Goal: Task Accomplishment & Management: Manage account settings

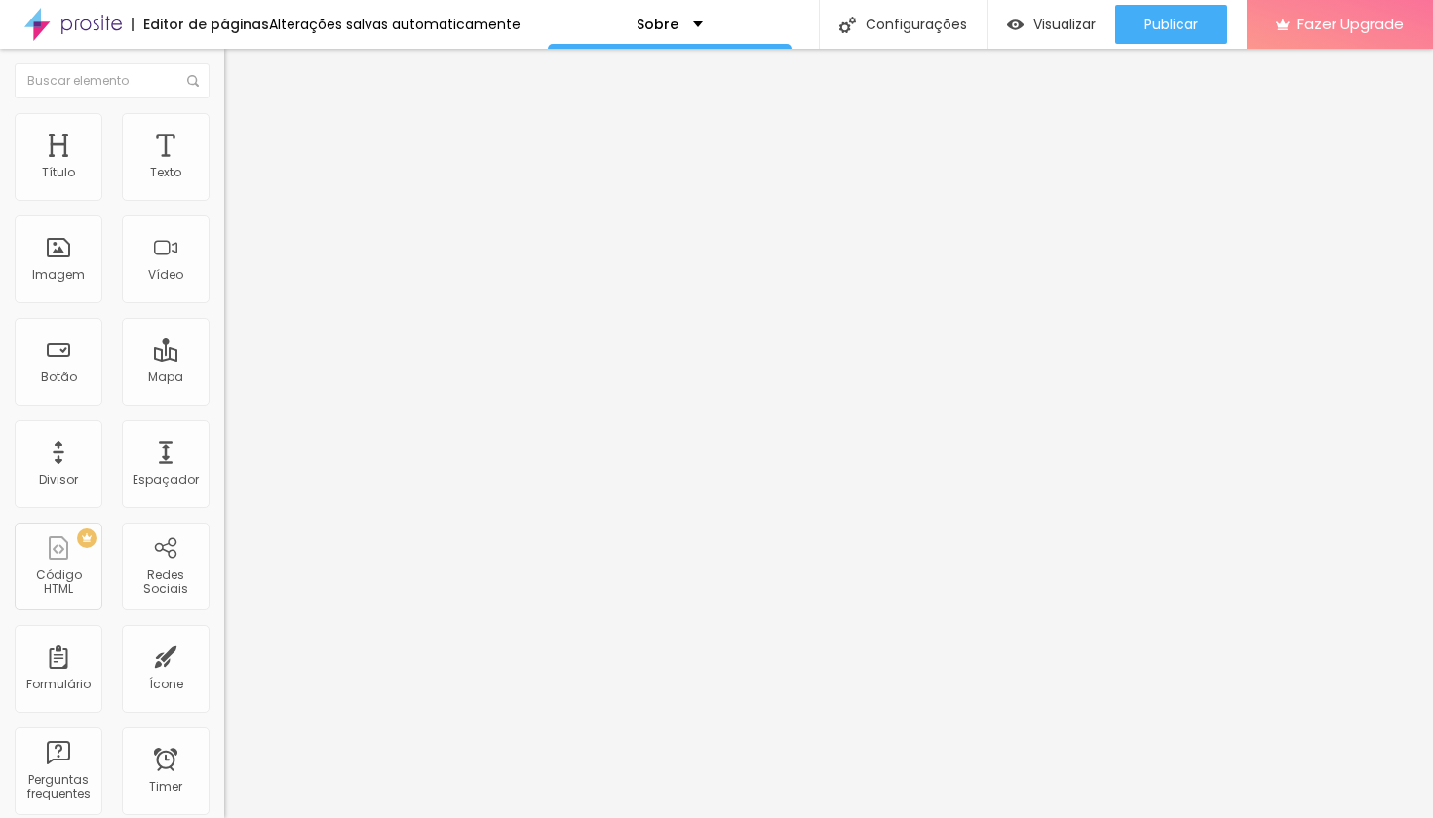
click at [224, 168] on span "Trocar imagem" at bounding box center [277, 159] width 106 height 17
click at [224, 113] on ul "Conteúdo Estilo Avançado" at bounding box center [336, 123] width 224 height 59
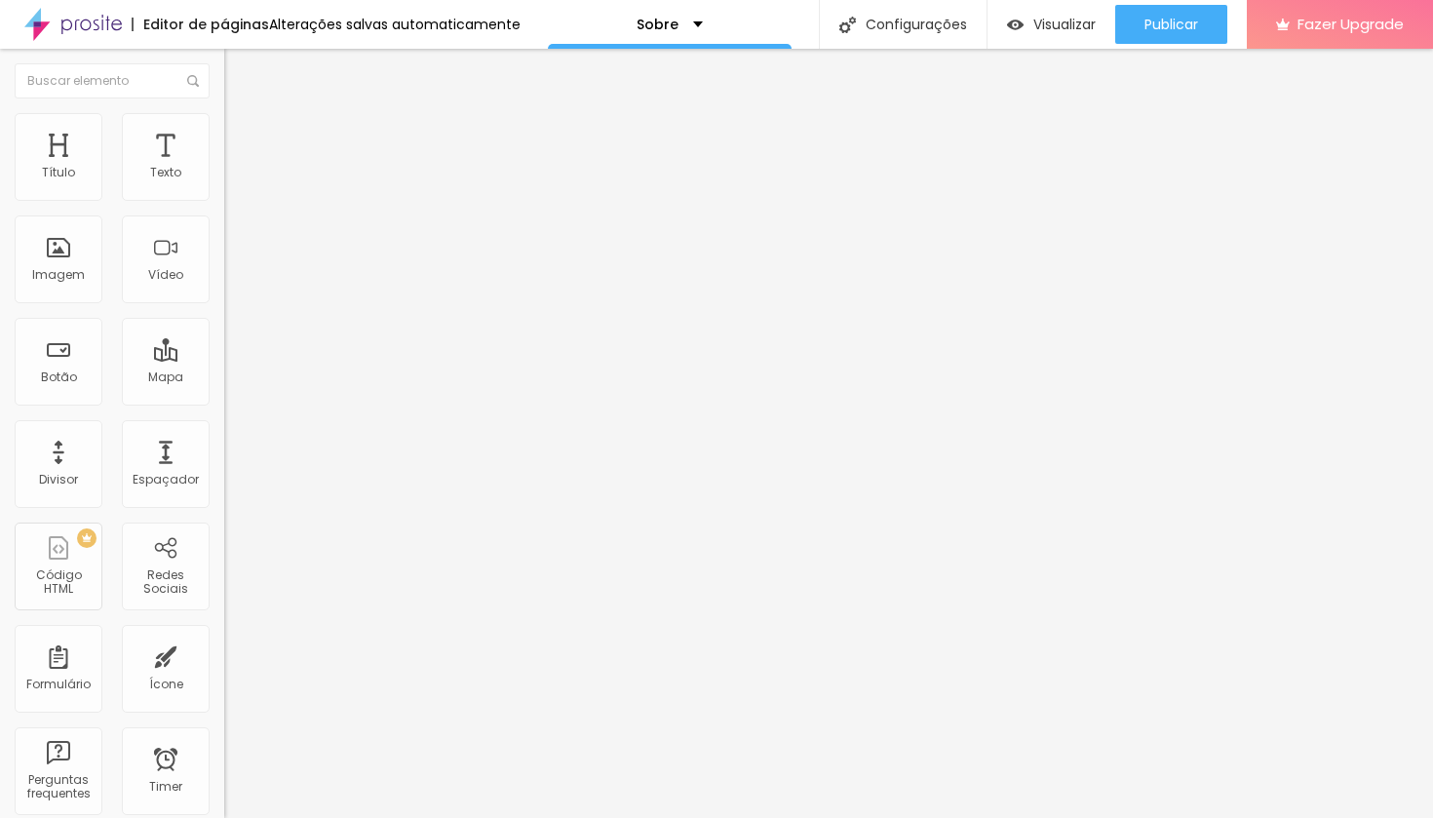
click at [224, 118] on li "Estilo" at bounding box center [336, 123] width 224 height 20
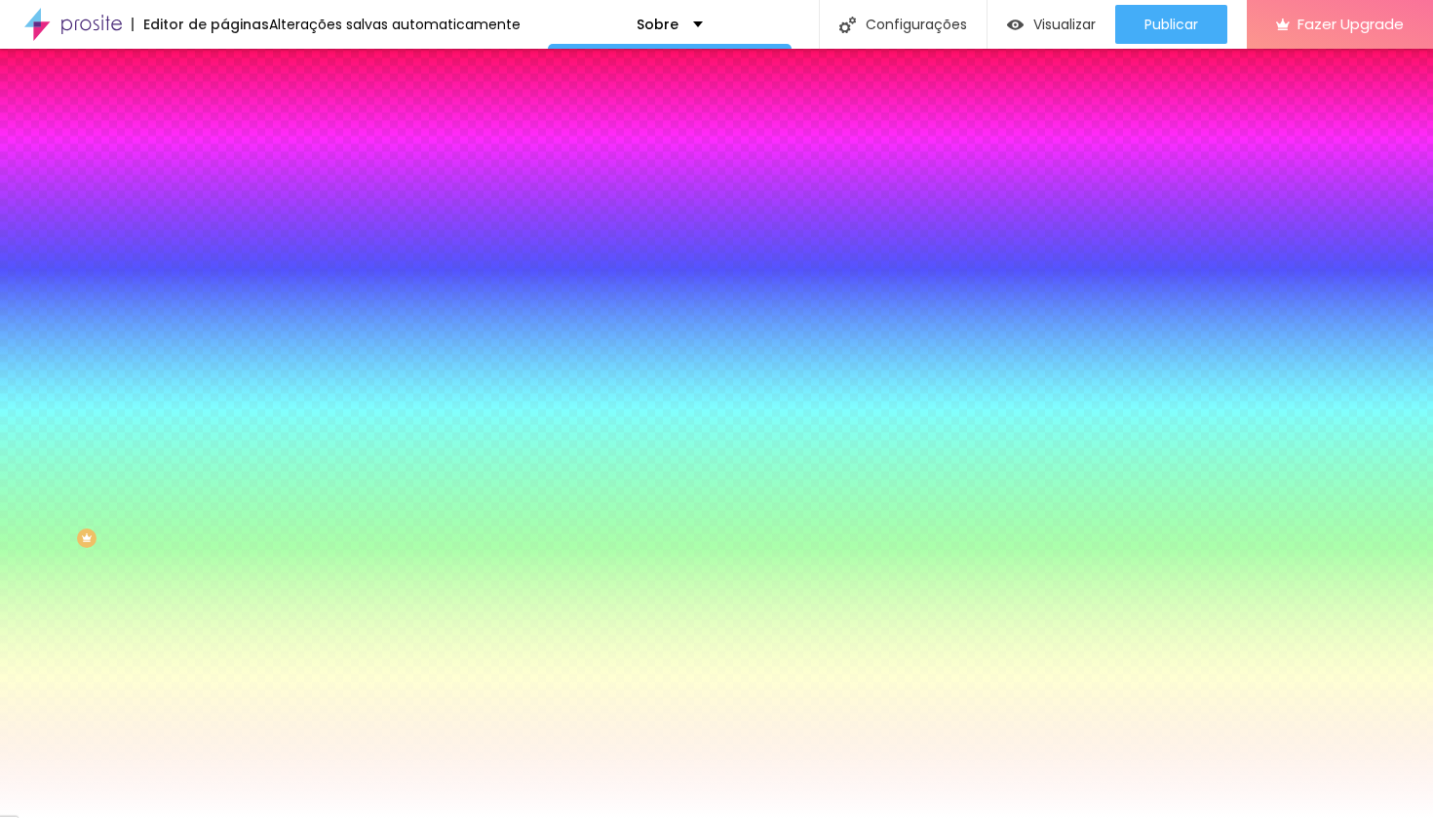
click at [224, 179] on span "Adicionar imagem" at bounding box center [287, 171] width 126 height 17
click at [224, 265] on div at bounding box center [336, 265] width 224 height 0
click at [224, 203] on span "Nenhum" at bounding box center [249, 194] width 51 height 17
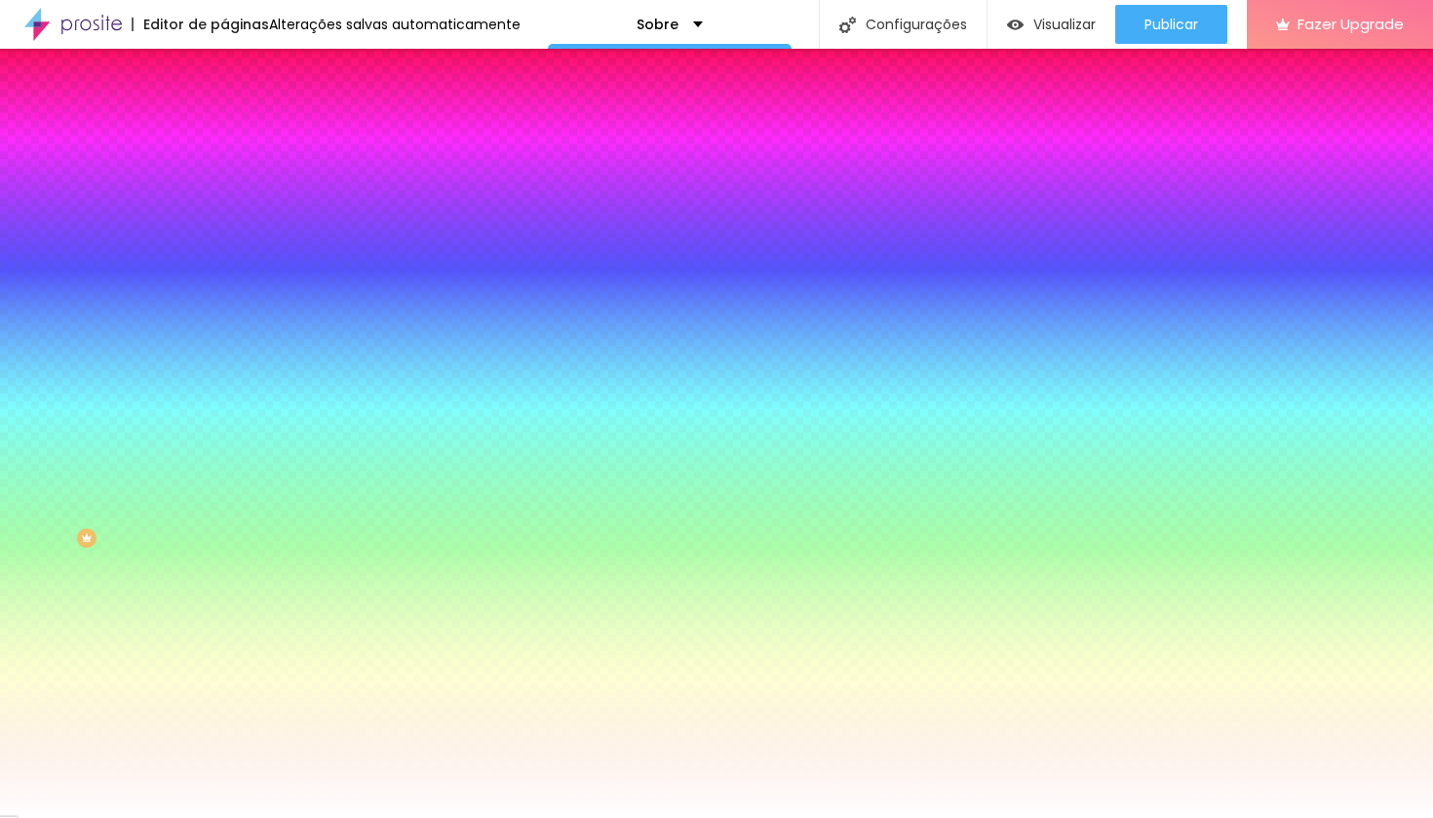
click at [224, 231] on div "Parallax" at bounding box center [336, 225] width 224 height 12
click at [224, 213] on div "Nenhum" at bounding box center [336, 207] width 224 height 12
click at [224, 231] on div "Efeito da Imagem Nenhum Nenhum Parallax" at bounding box center [336, 204] width 224 height 54
click at [224, 203] on span "Nenhum" at bounding box center [249, 194] width 51 height 17
click at [224, 350] on button "button" at bounding box center [237, 340] width 27 height 20
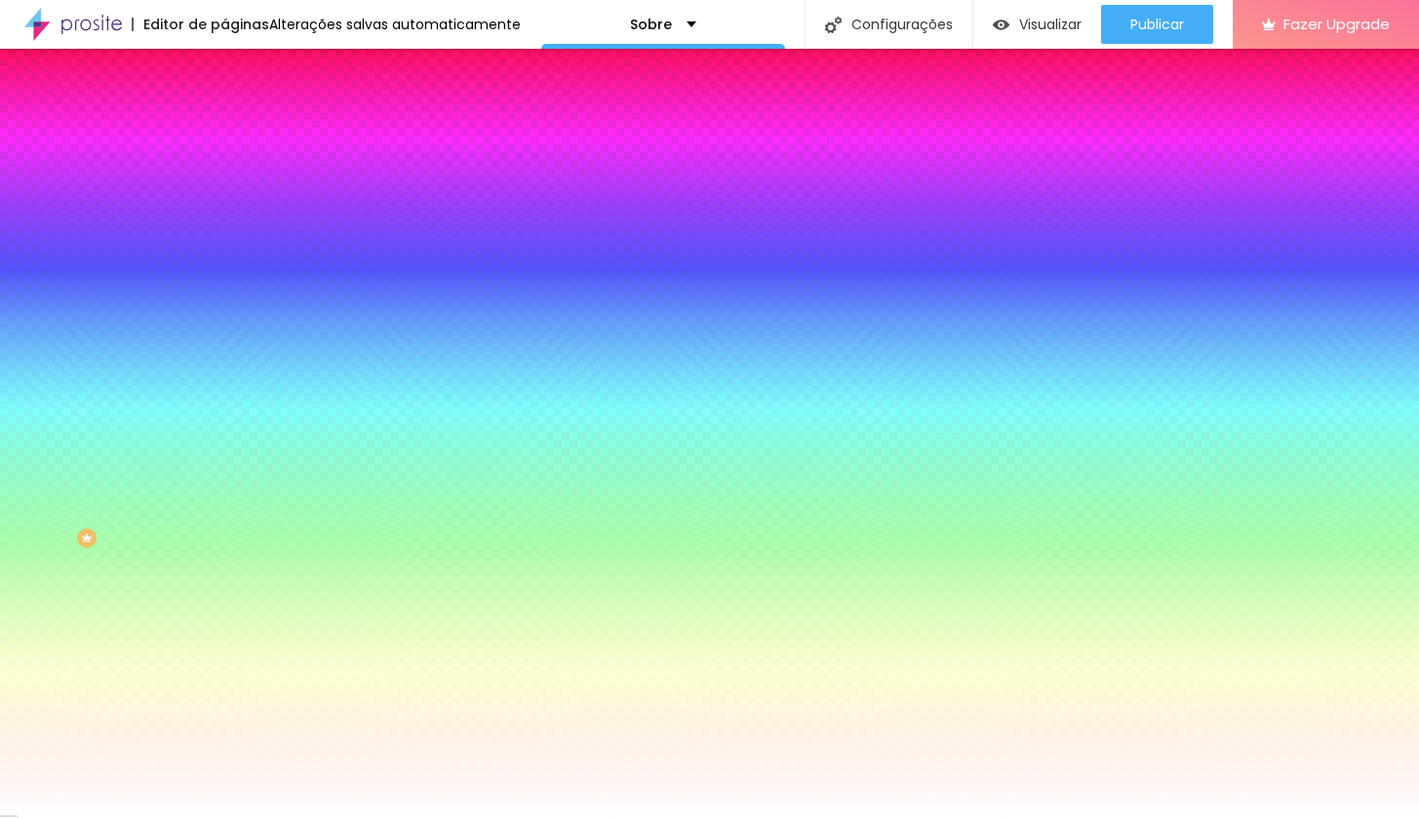
click at [131, 817] on div at bounding box center [709, 818] width 1419 height 0
click at [232, 344] on icon "button" at bounding box center [238, 338] width 12 height 12
click at [407, 817] on div at bounding box center [709, 830] width 1419 height 0
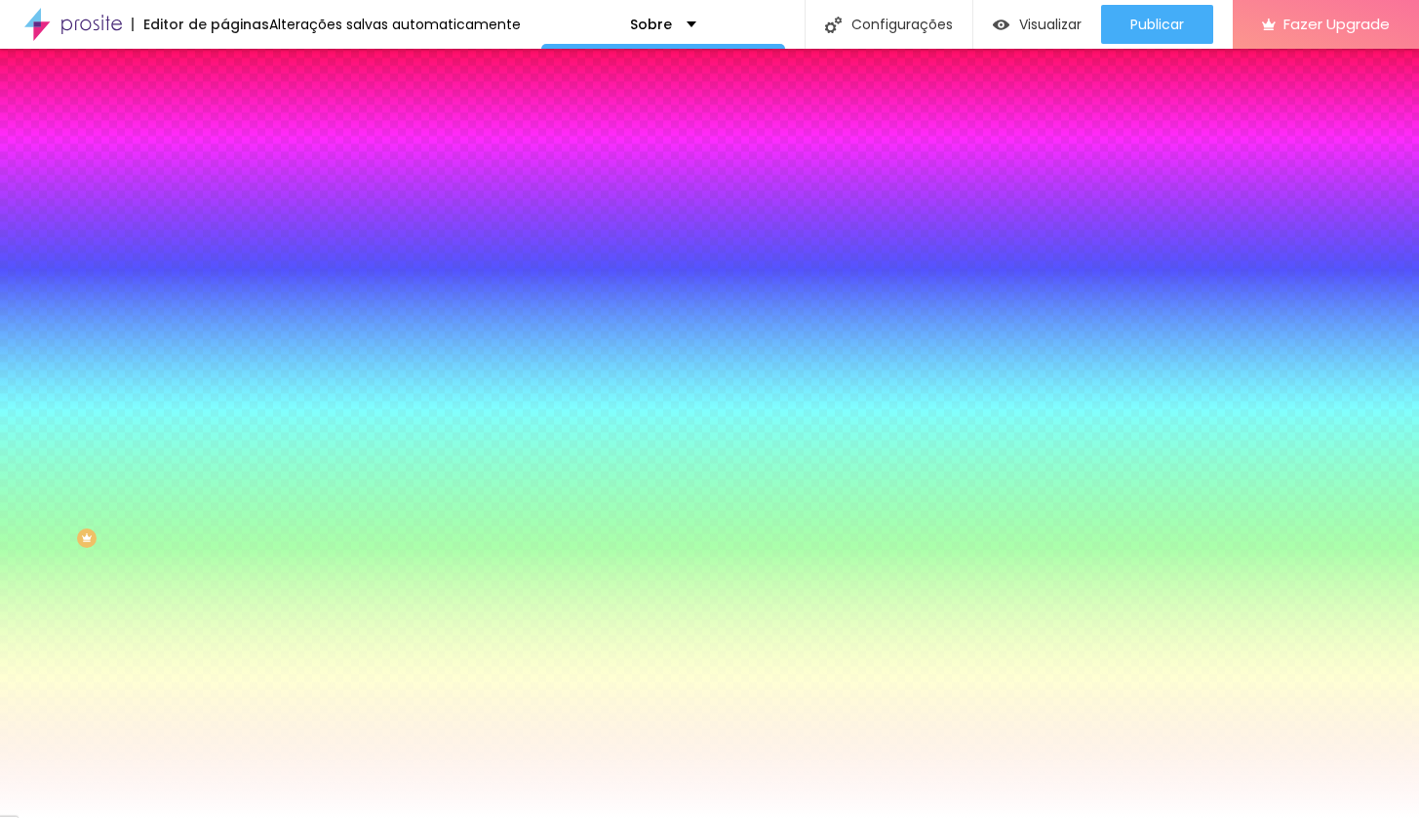
radio input "false"
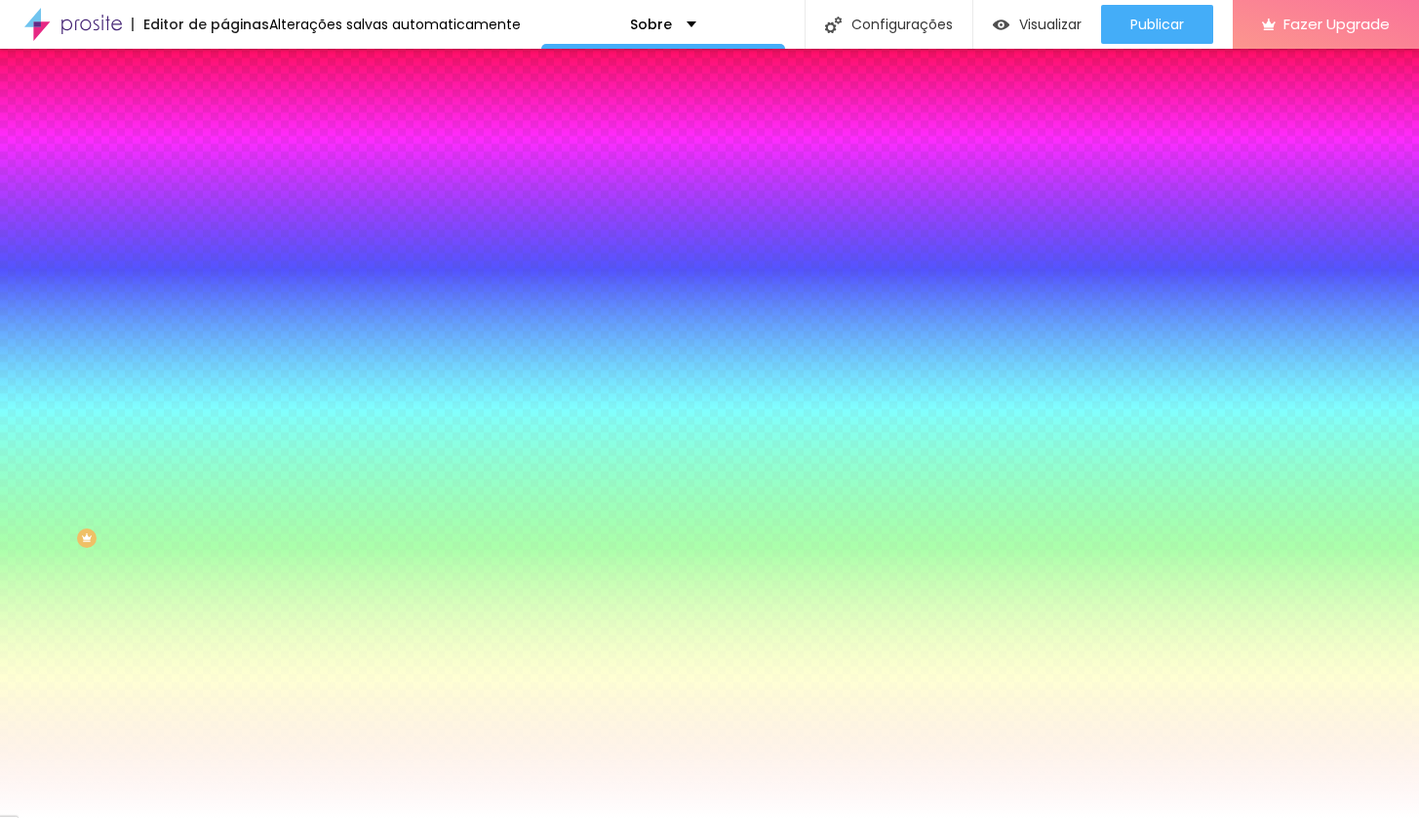
radio input "false"
radio input "true"
radio input "false"
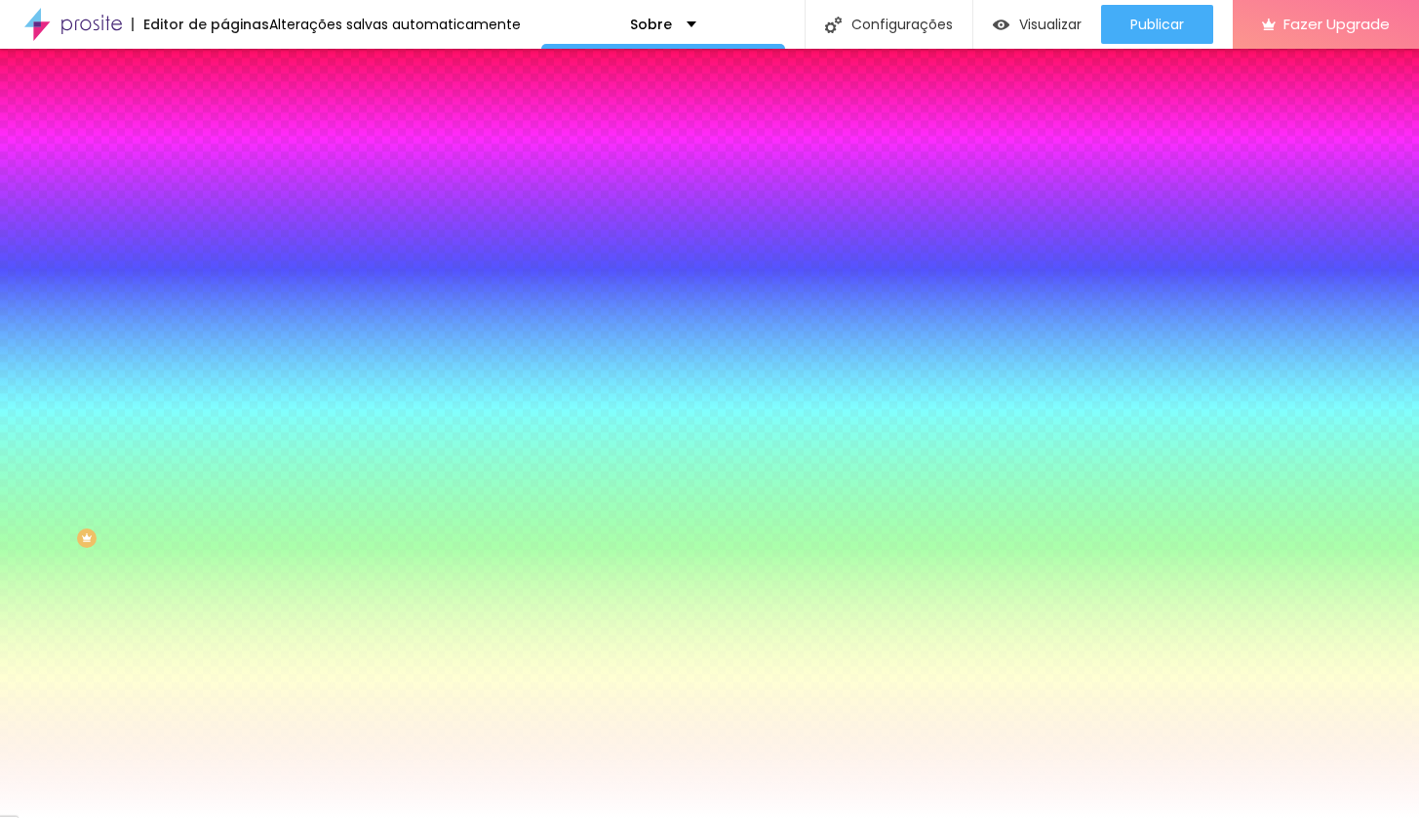
drag, startPoint x: 344, startPoint y: 699, endPoint x: 359, endPoint y: 701, distance: 14.8
type input "220"
type input "225"
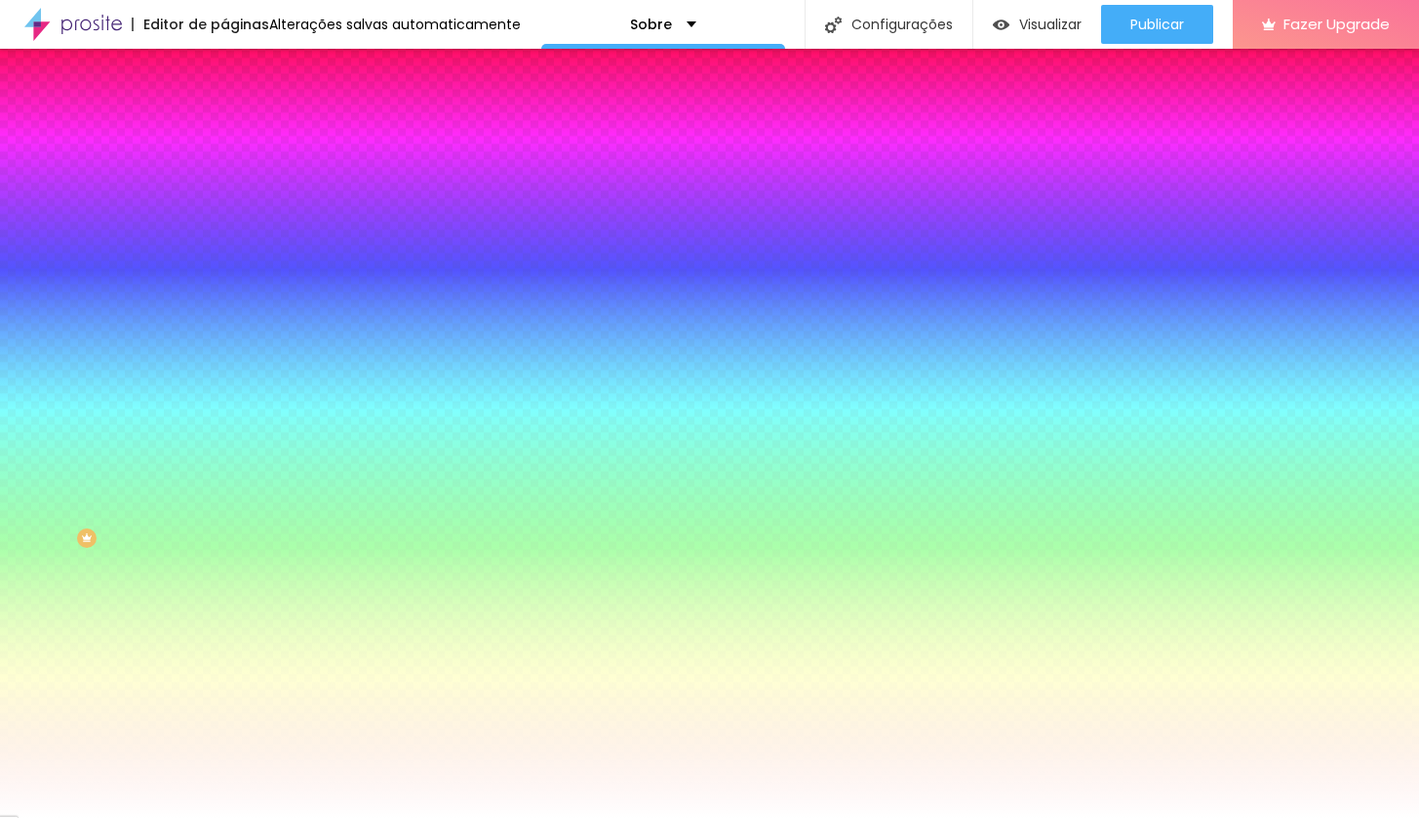
type input "225"
type input "220"
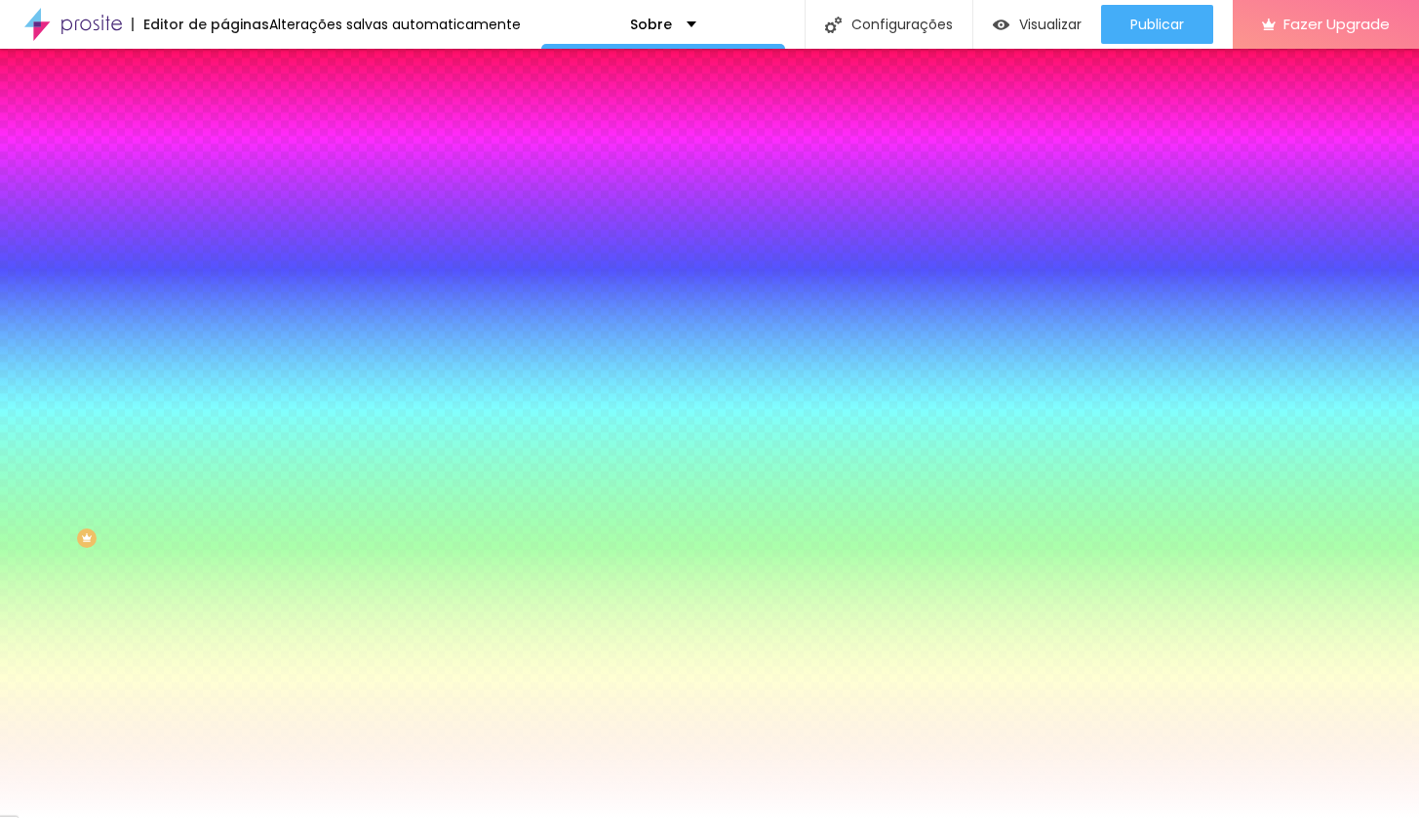
scroll to position [12, 0]
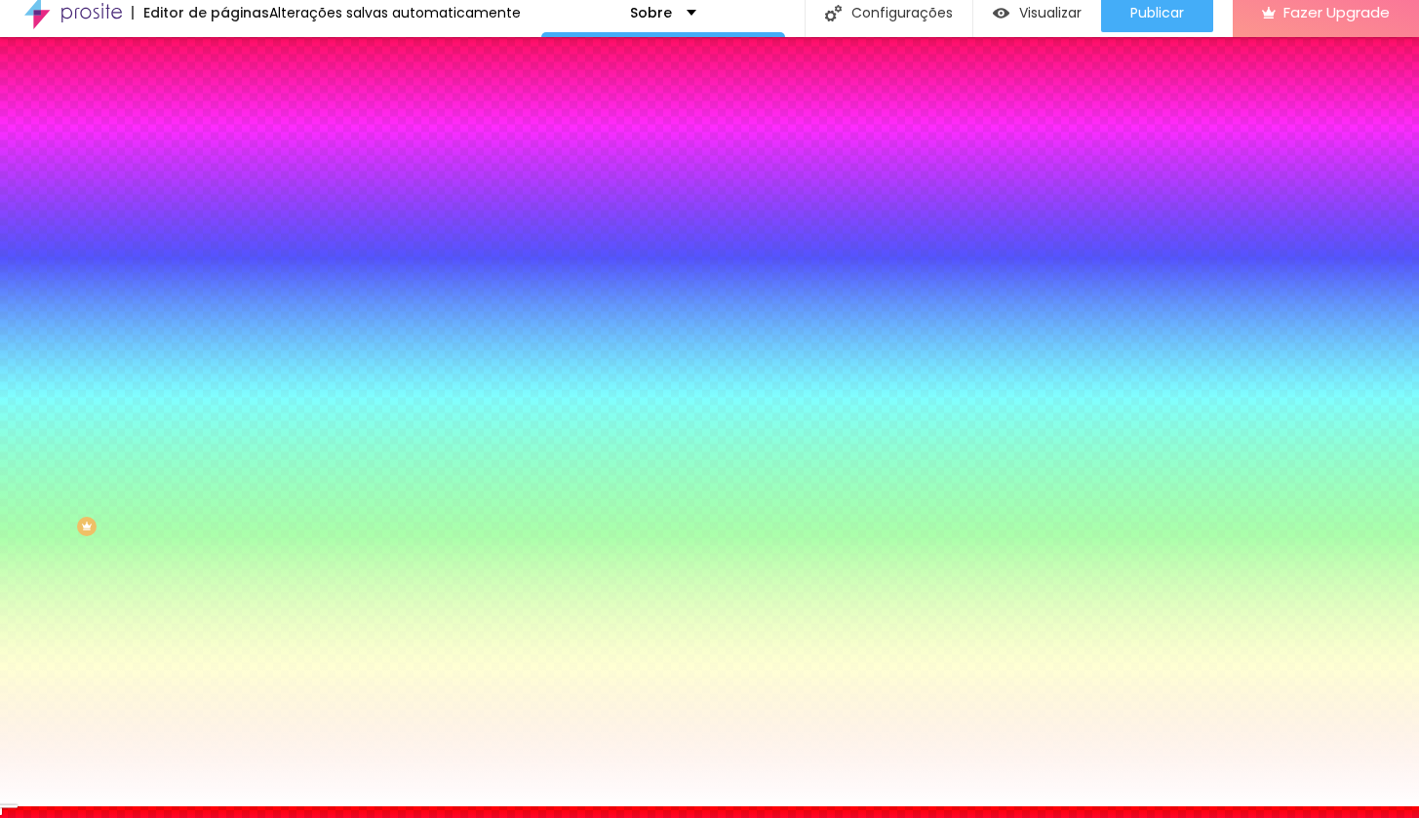
type input "210"
type input "215"
type input "220"
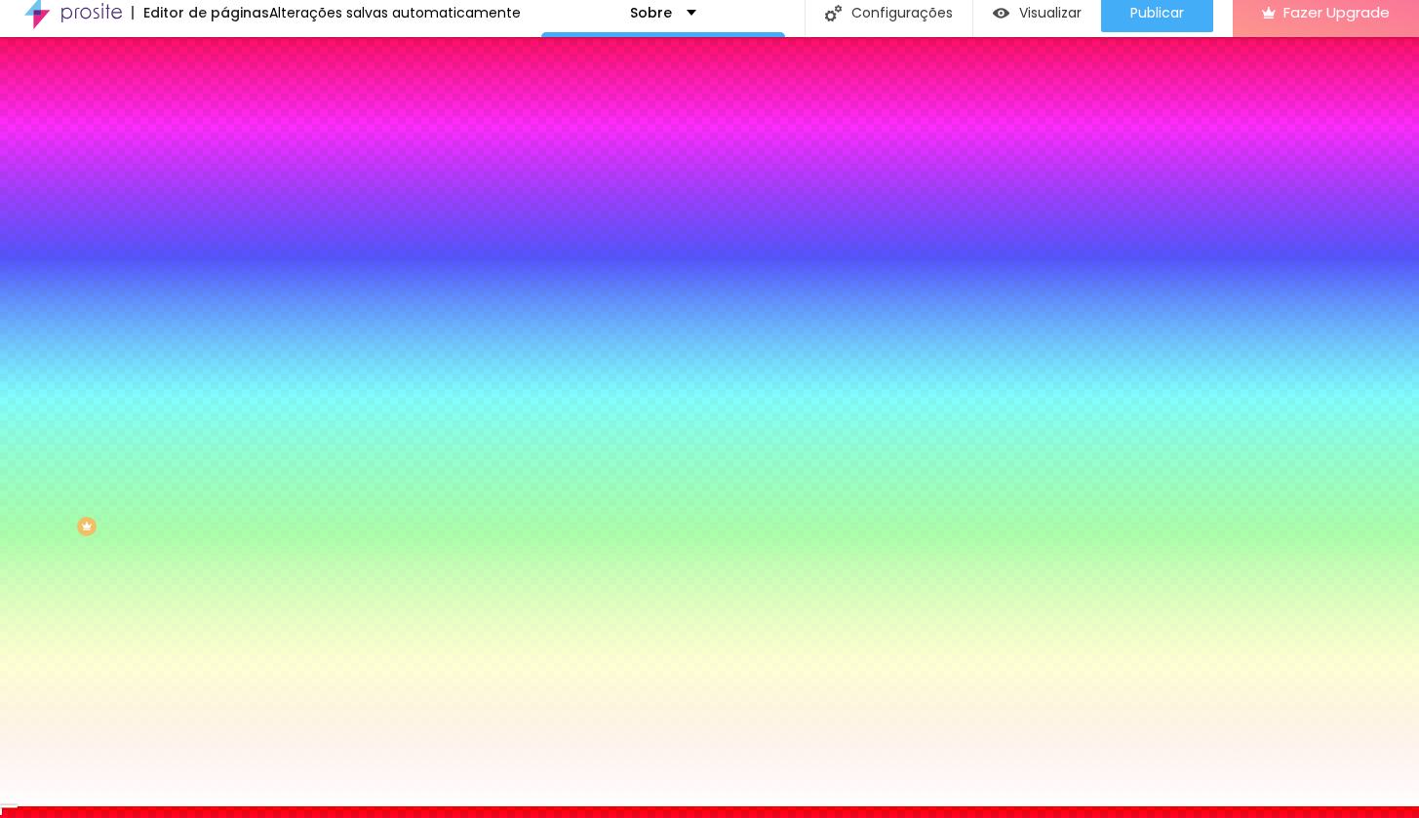
type input "220"
type input "225"
type input "230"
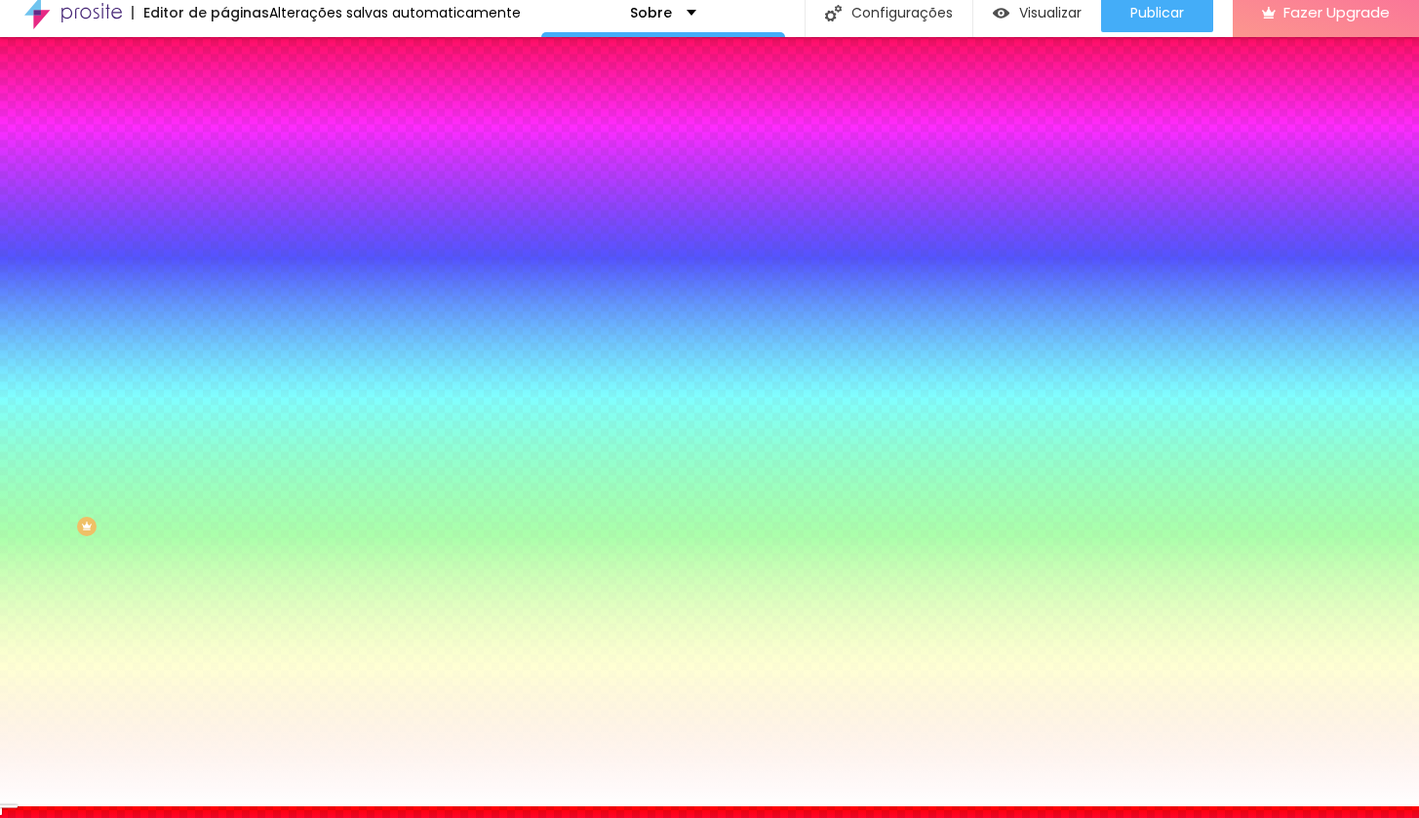
type input "235"
type input "240"
type input "245"
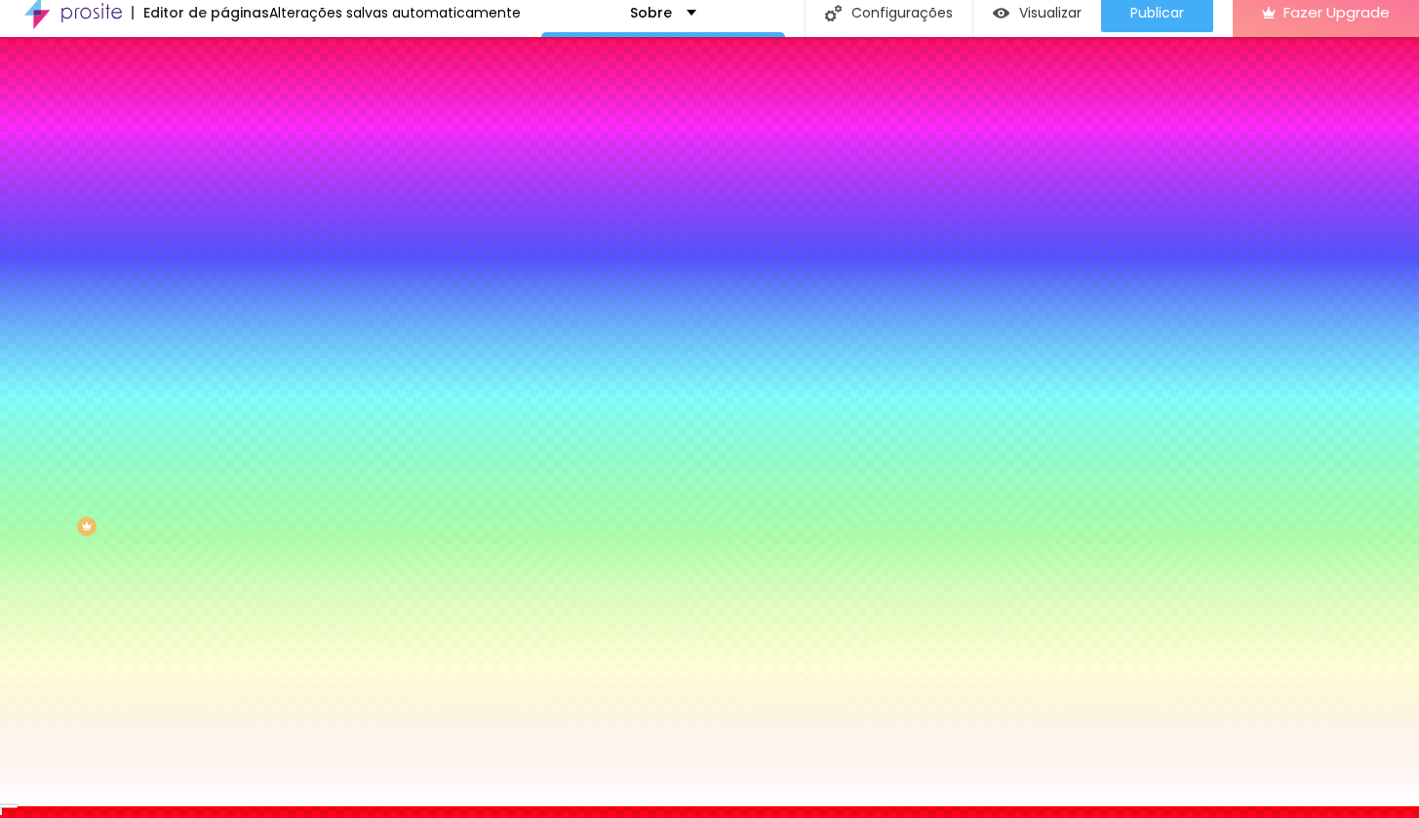
type input "245"
type input "250"
type input "255"
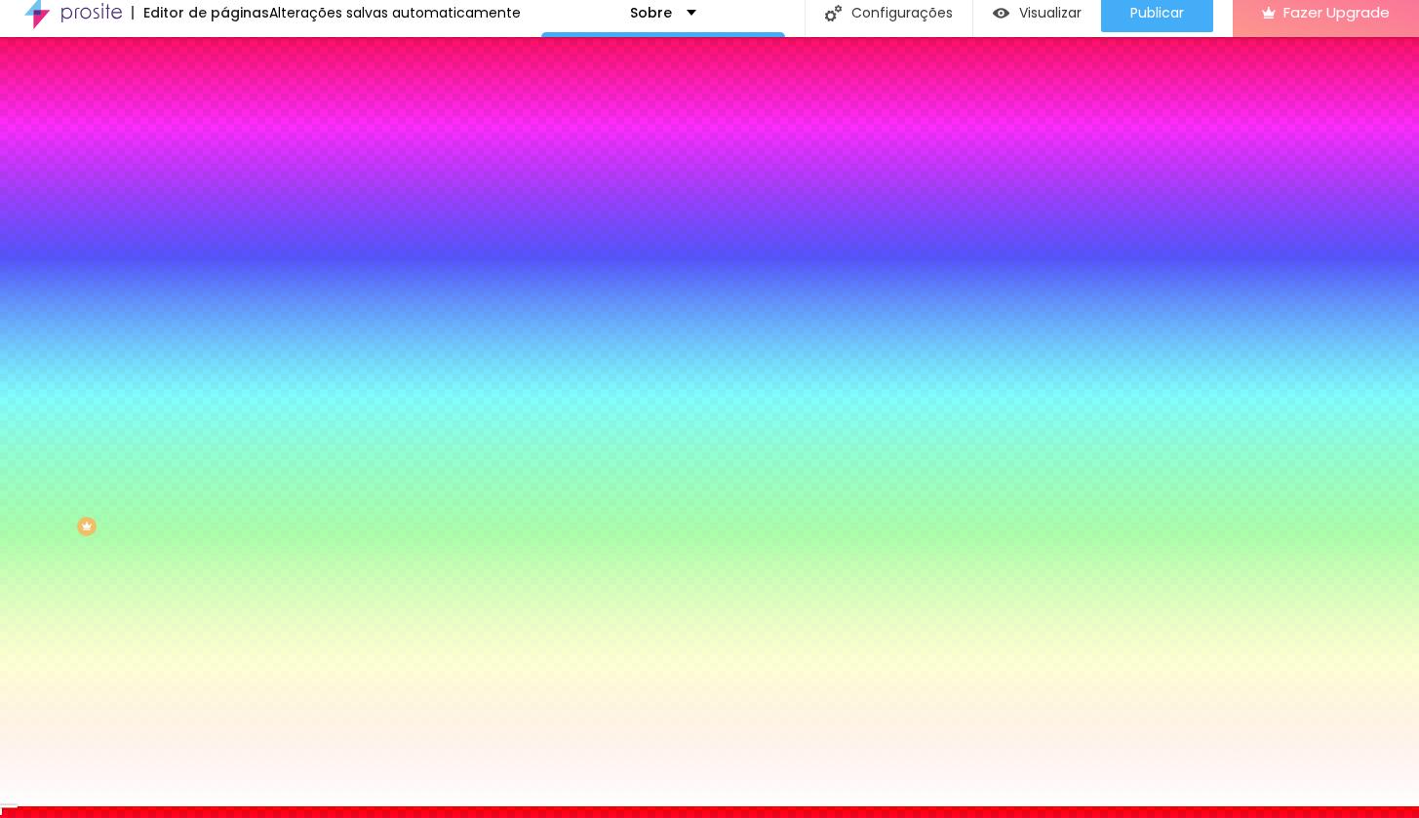
type input "260"
type input "265"
type input "270"
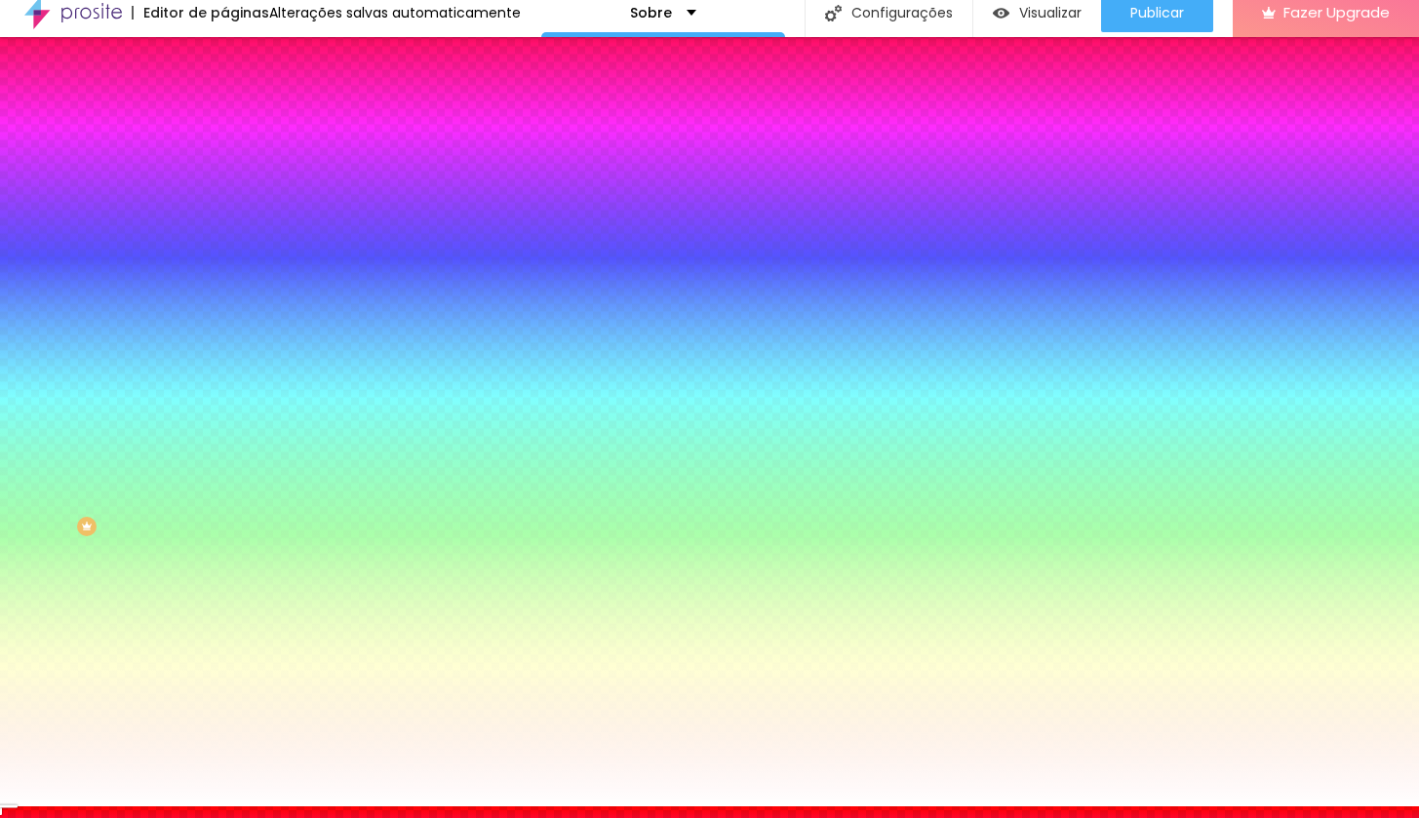
type input "270"
type input "275"
type input "280"
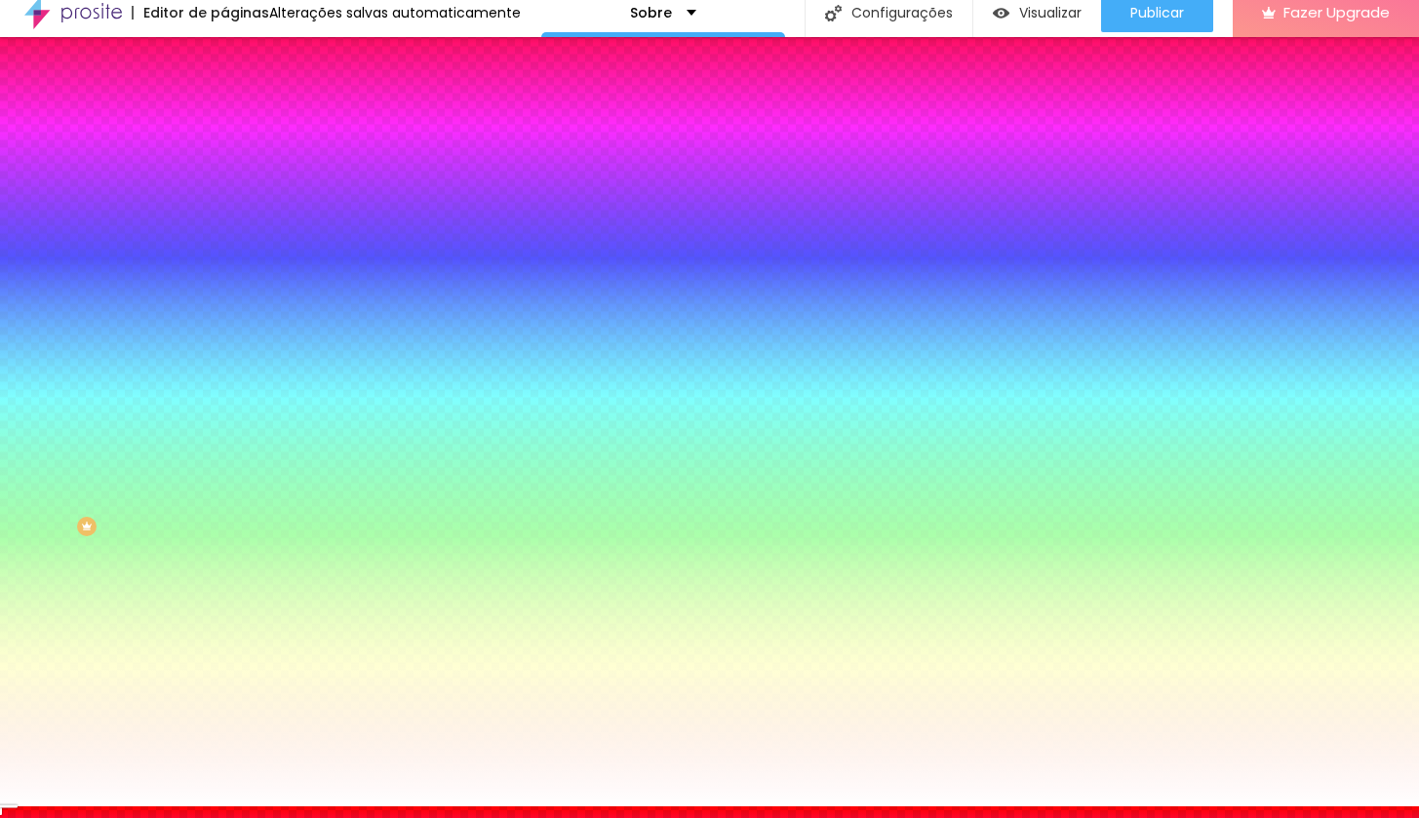
type input "285"
type input "290"
type input "295"
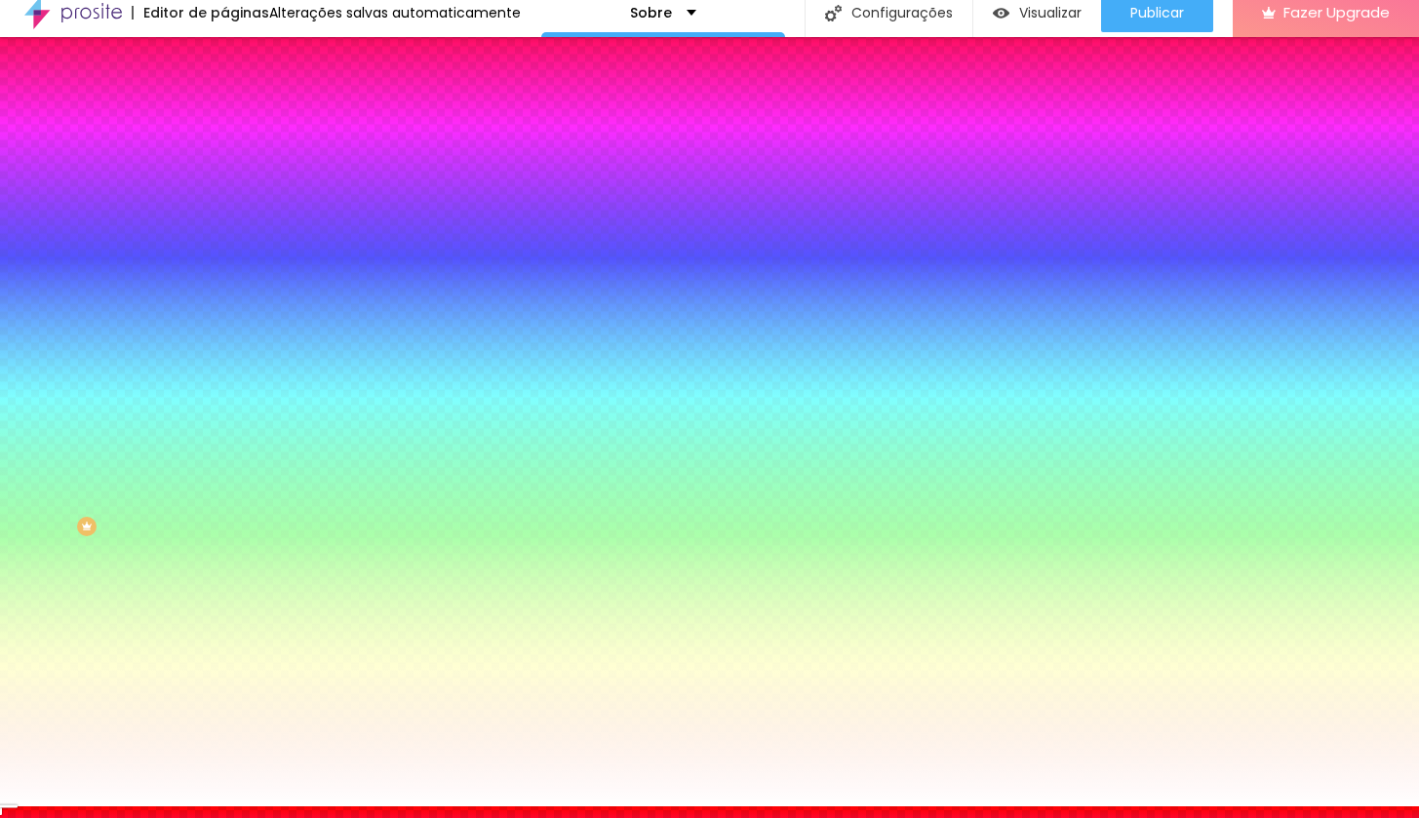
type input "295"
type input "300"
type input "305"
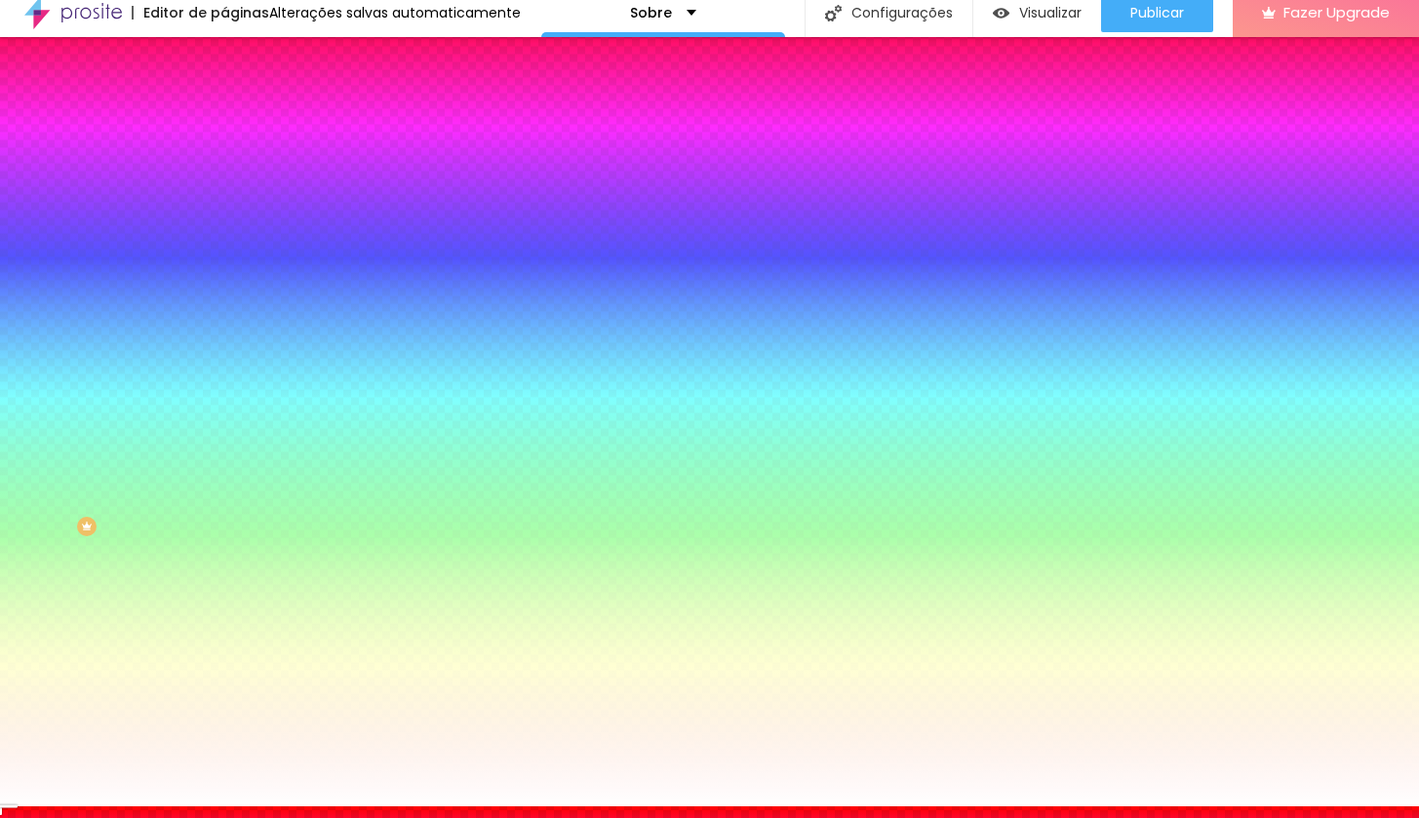
type input "300"
type input "295"
type input "290"
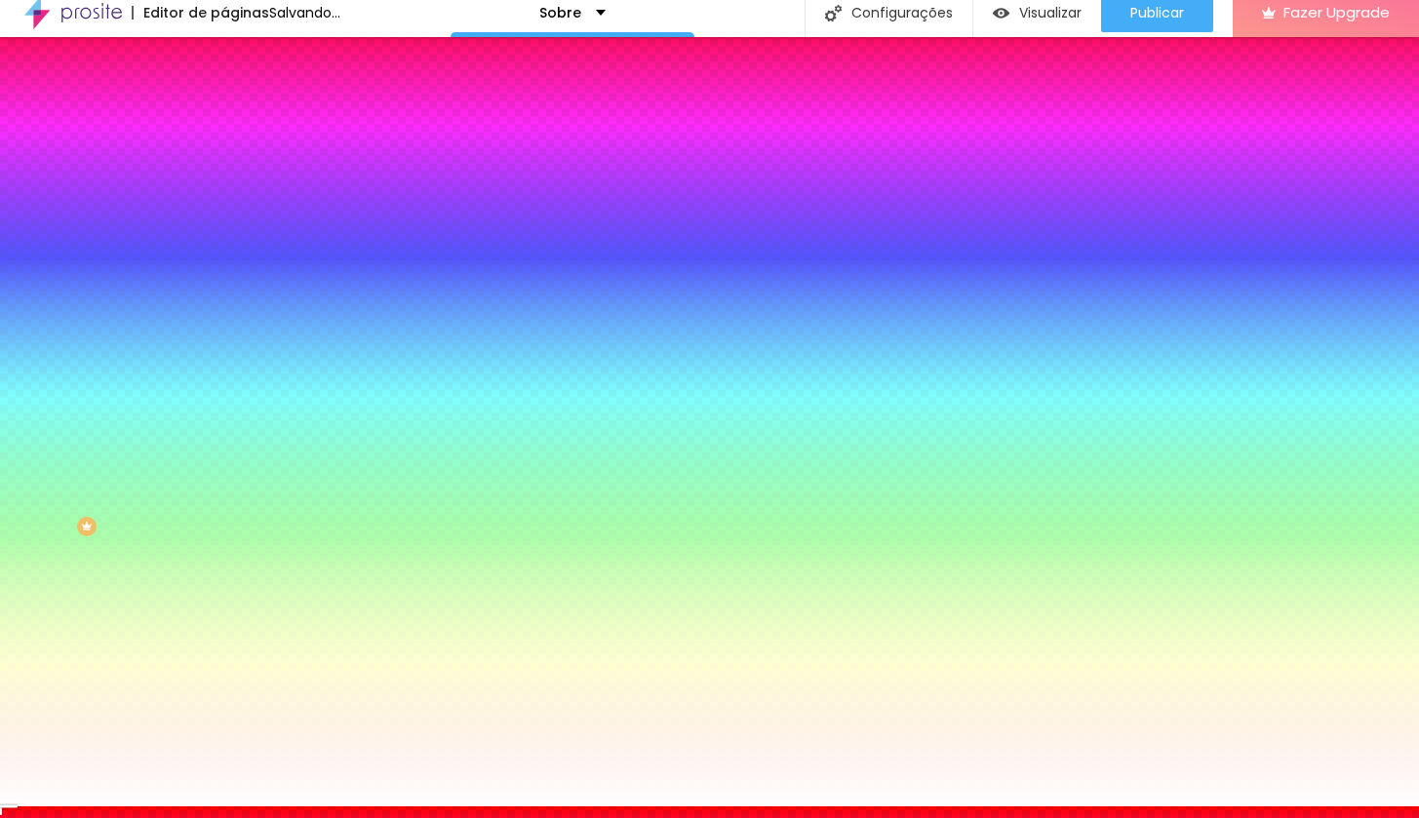
type input "290"
type input "280"
type input "270"
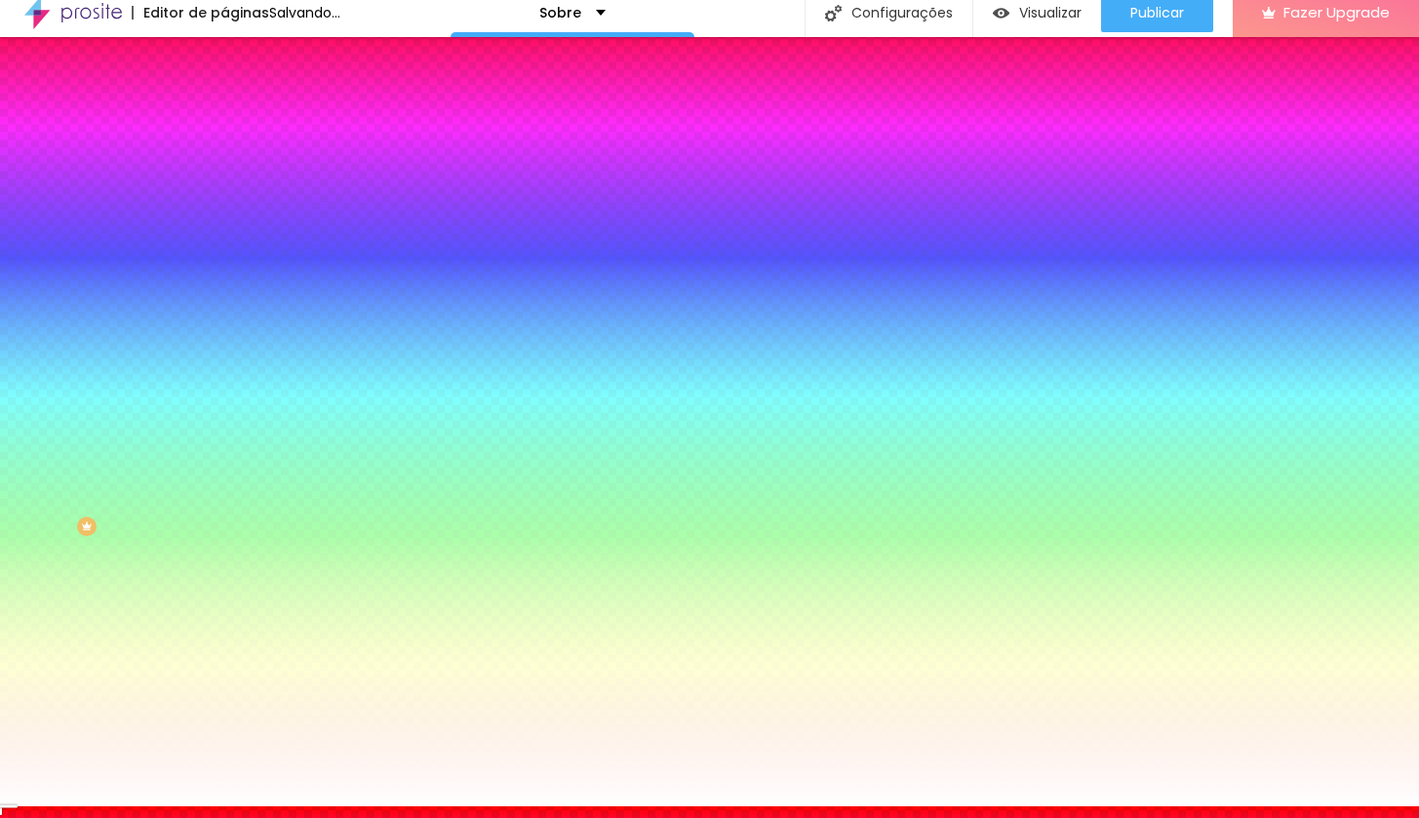
type input "265"
type input "260"
type input "250"
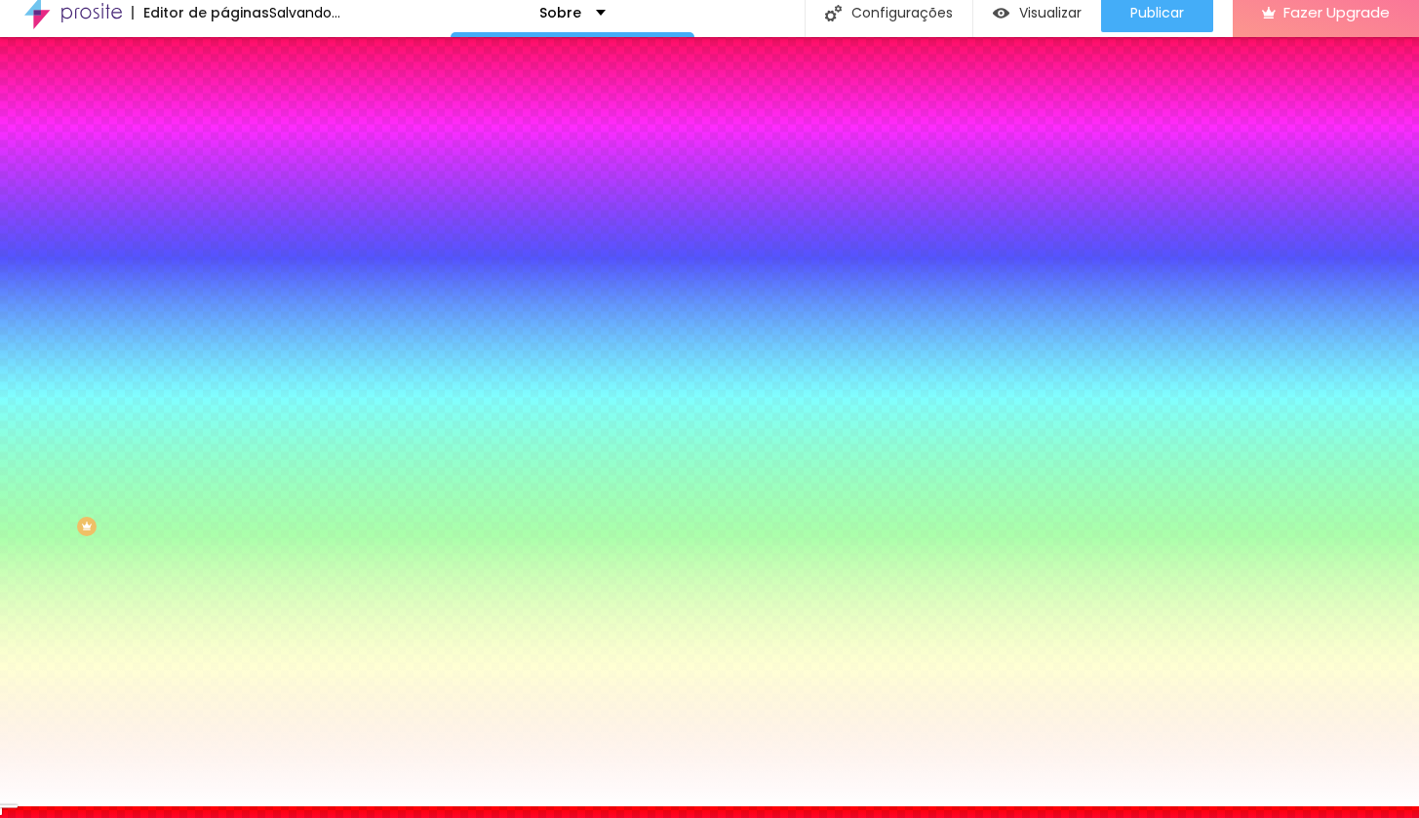
type input "250"
type input "245"
type input "240"
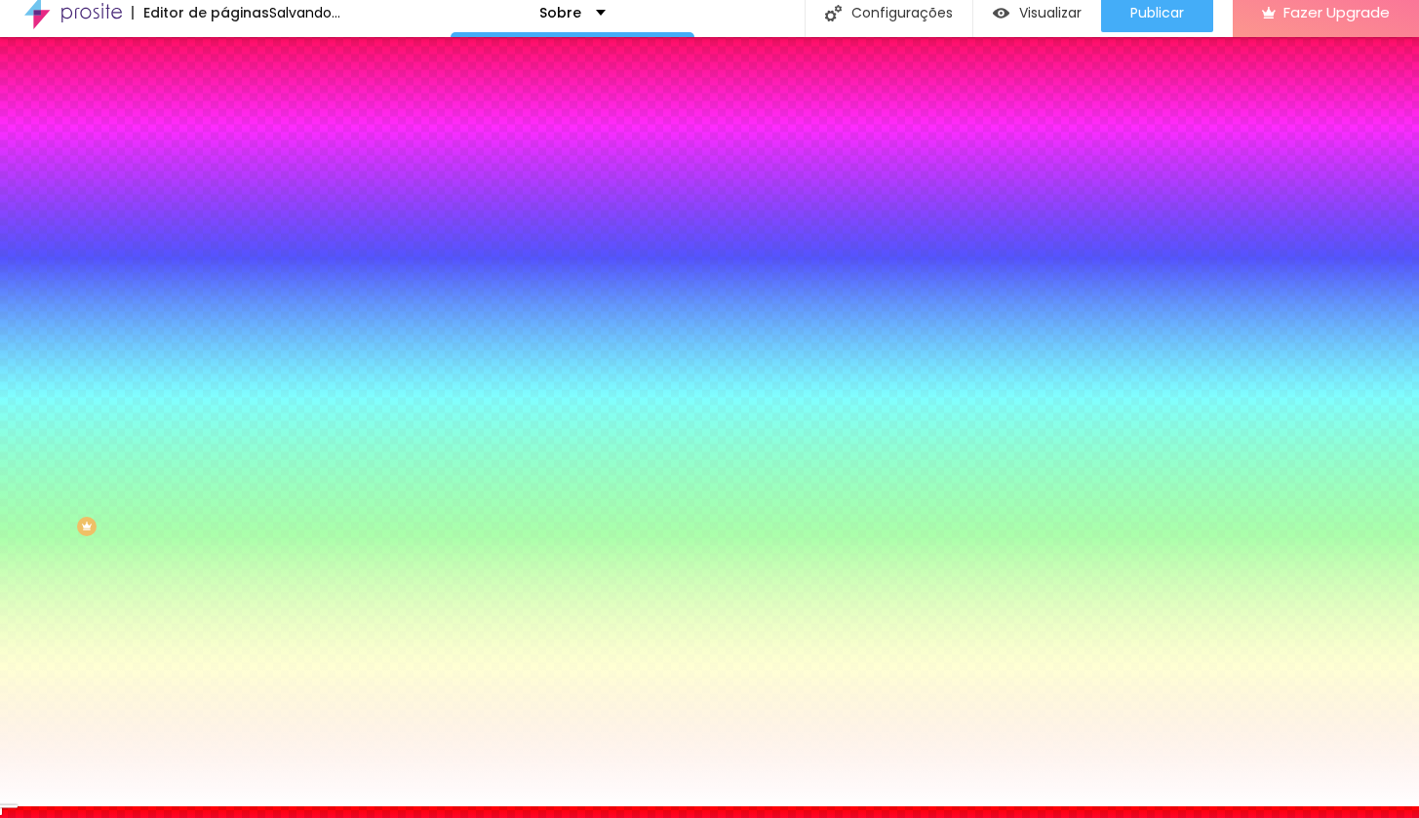
type input "235"
type input "230"
type input "225"
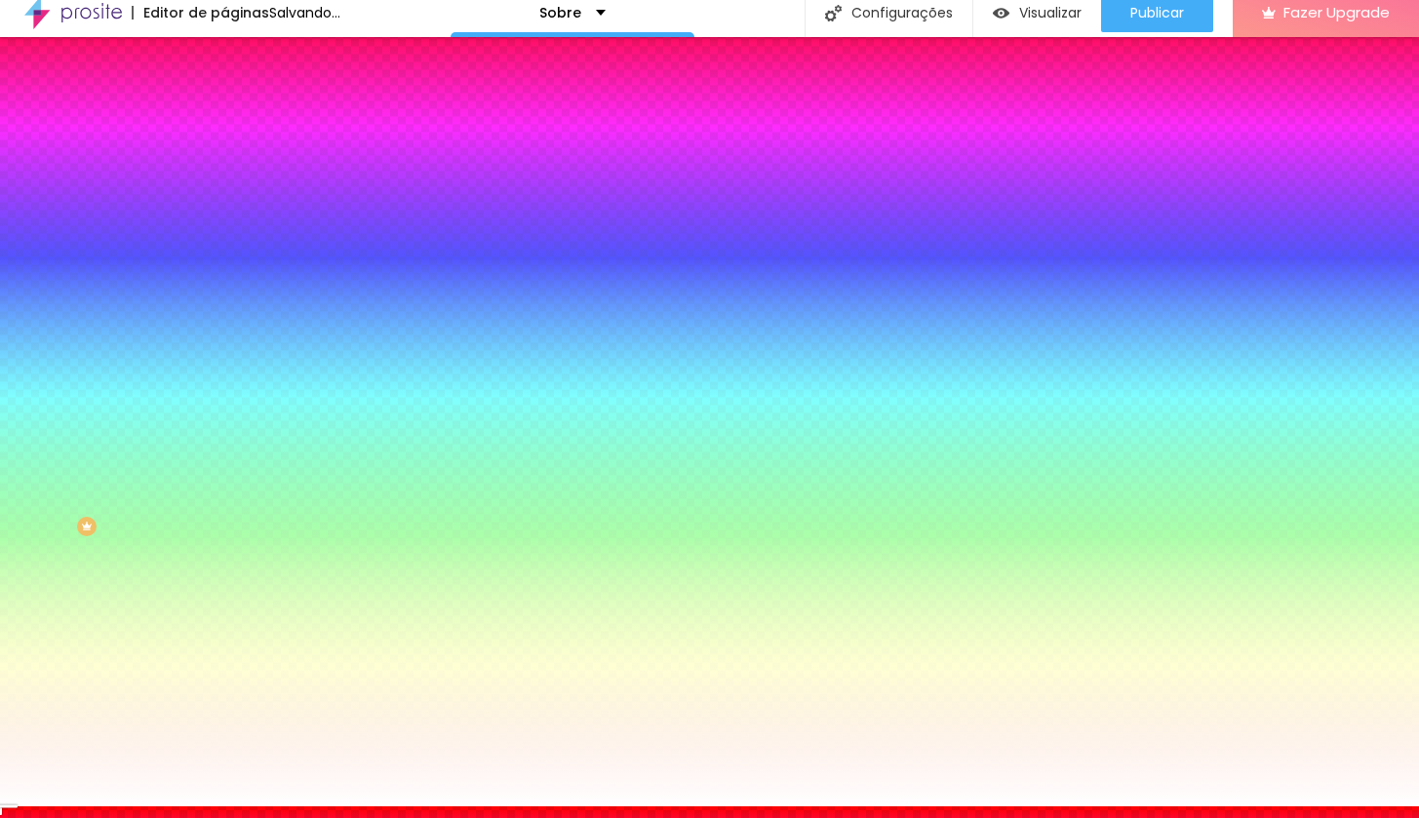
type input "225"
type input "220"
type input "215"
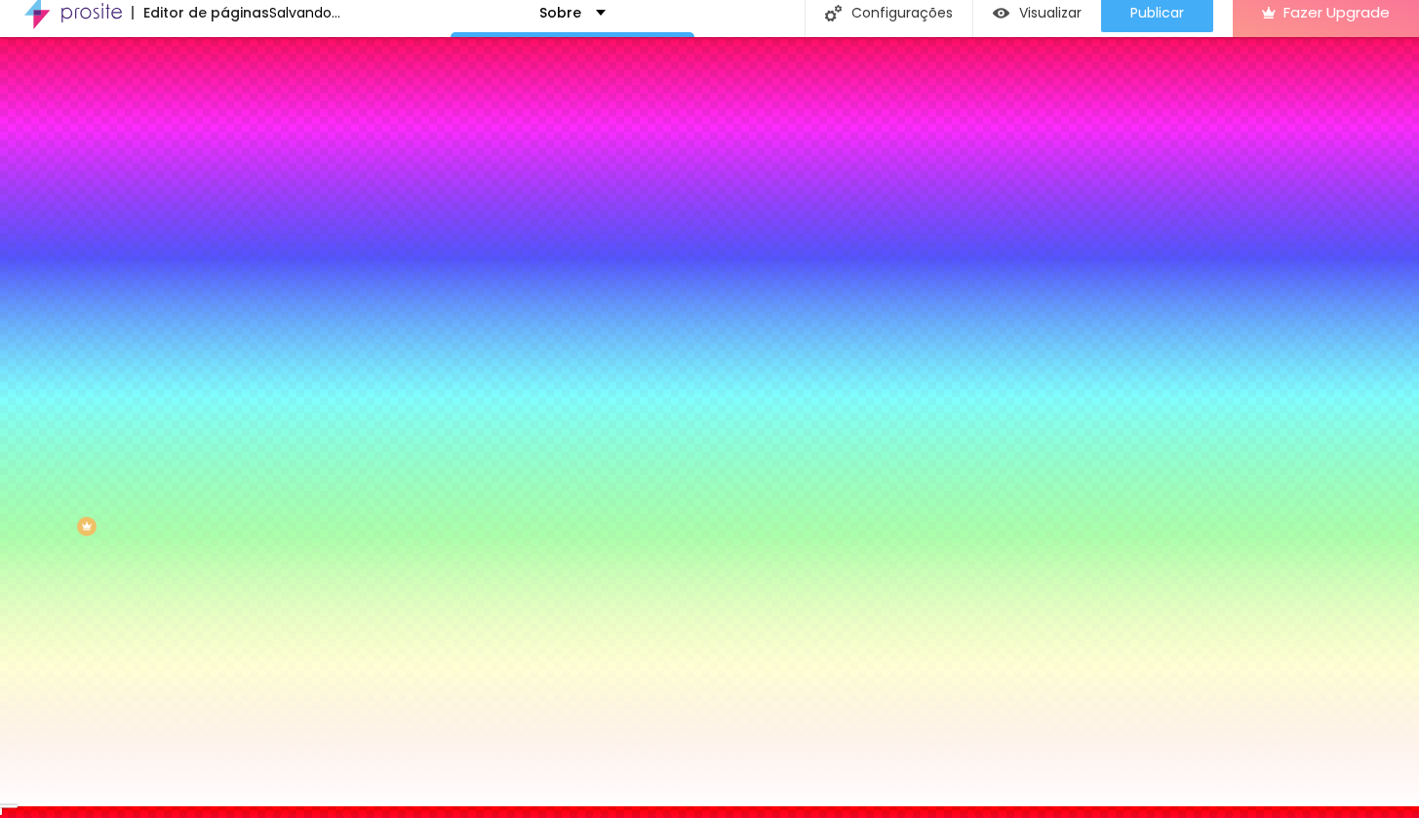
type input "210"
type input "200"
type input "195"
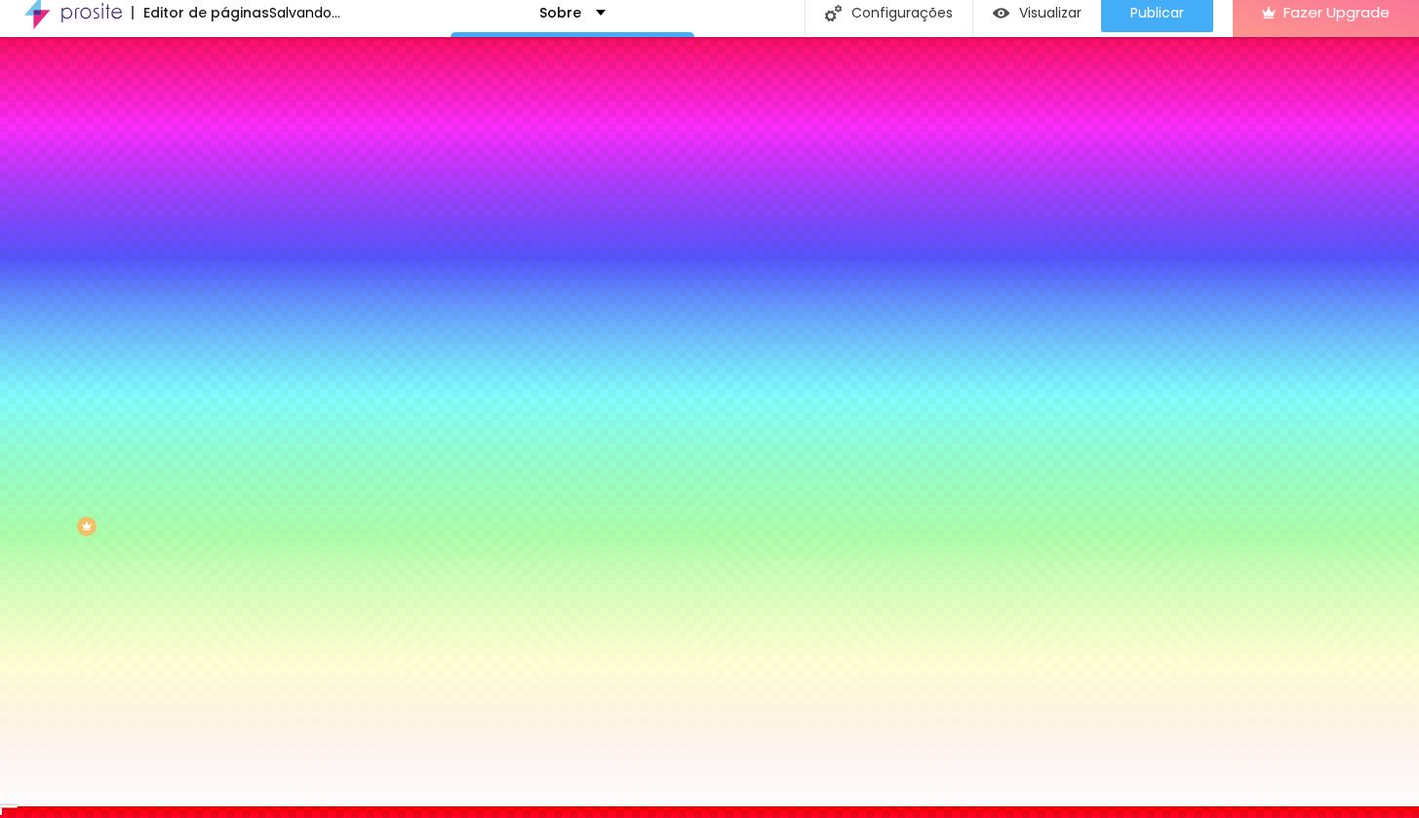
type input "195"
type input "185"
type input "180"
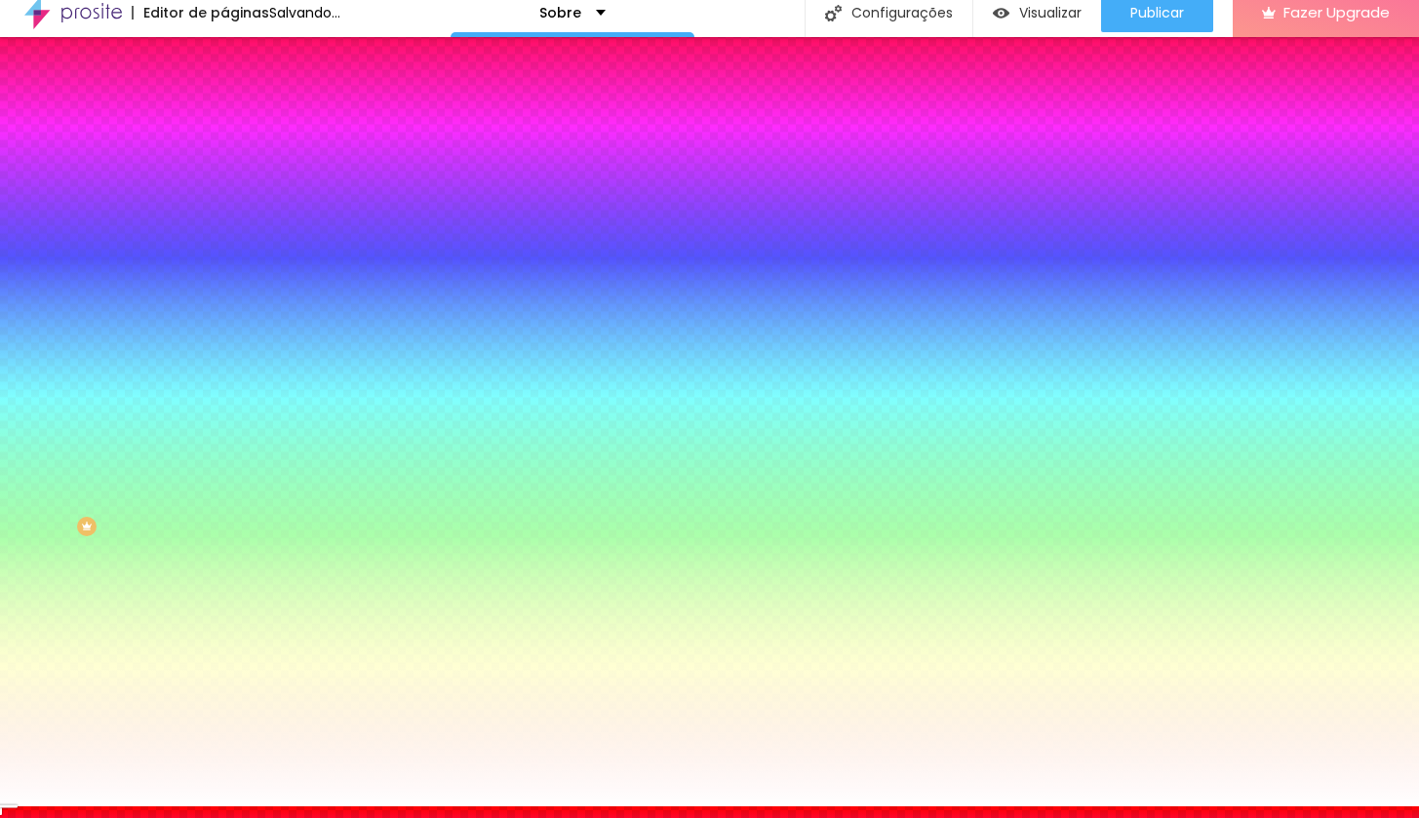
type input "175"
type input "170"
type input "165"
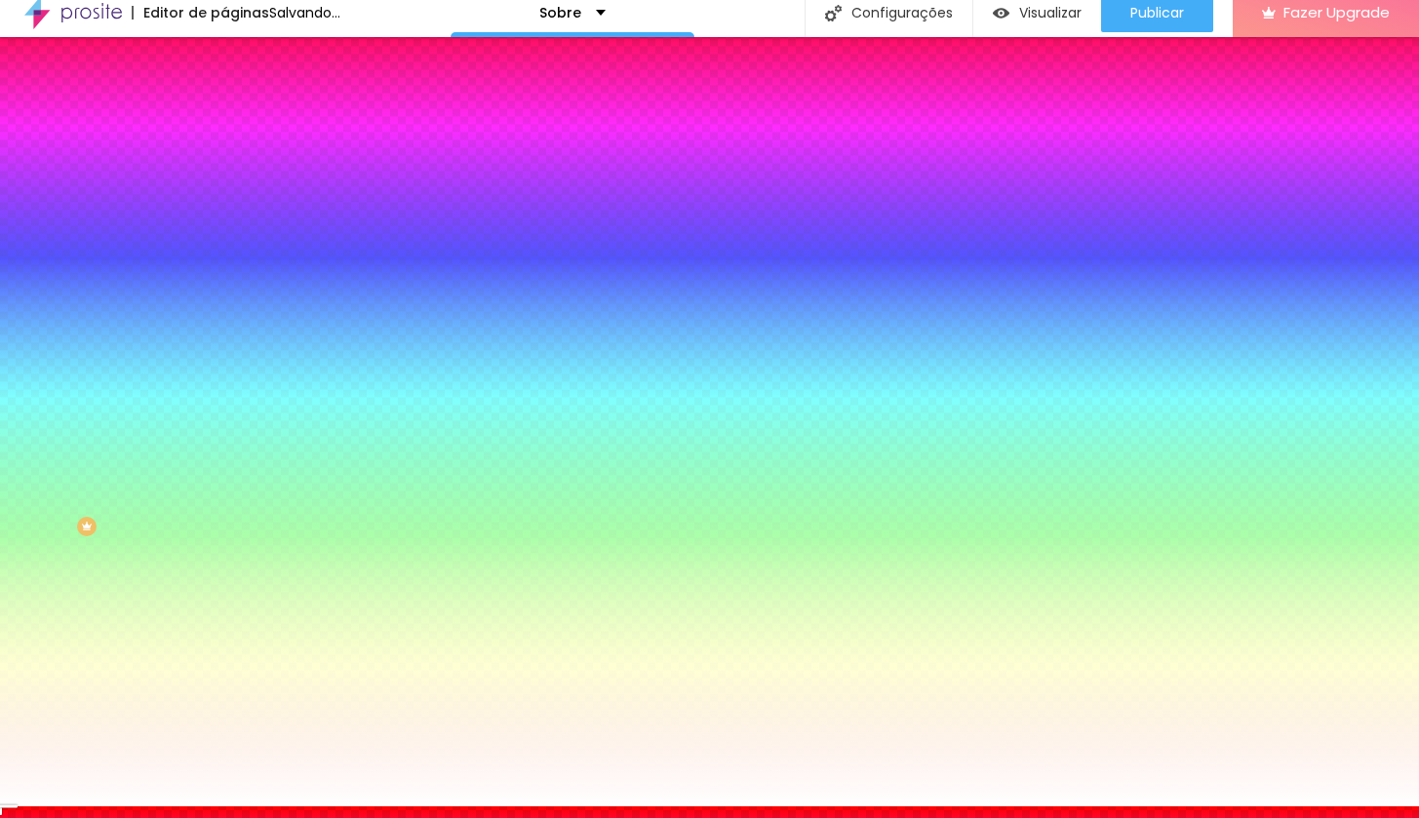
type input "165"
type input "160"
type input "155"
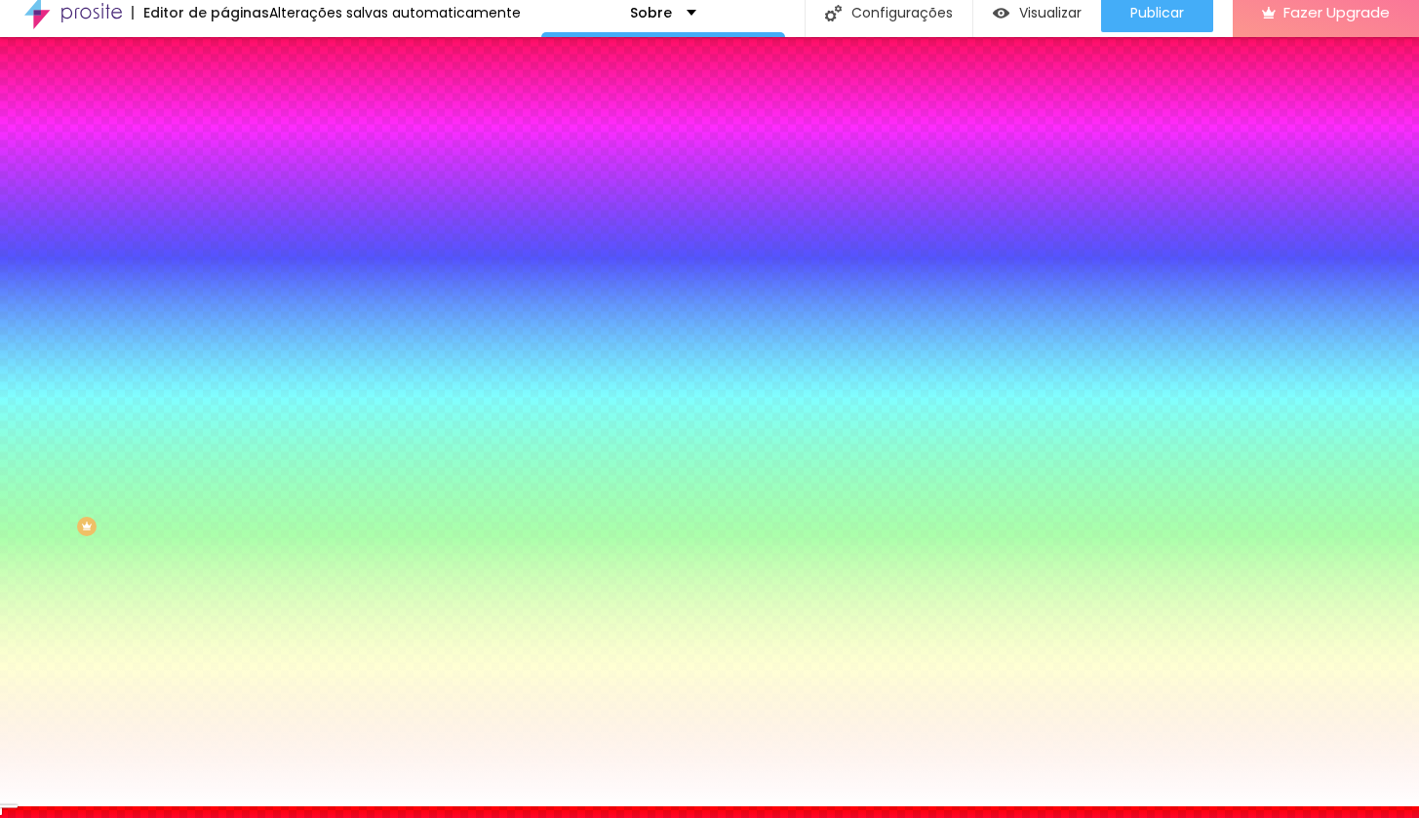
type input "150"
type input "145"
type input "140"
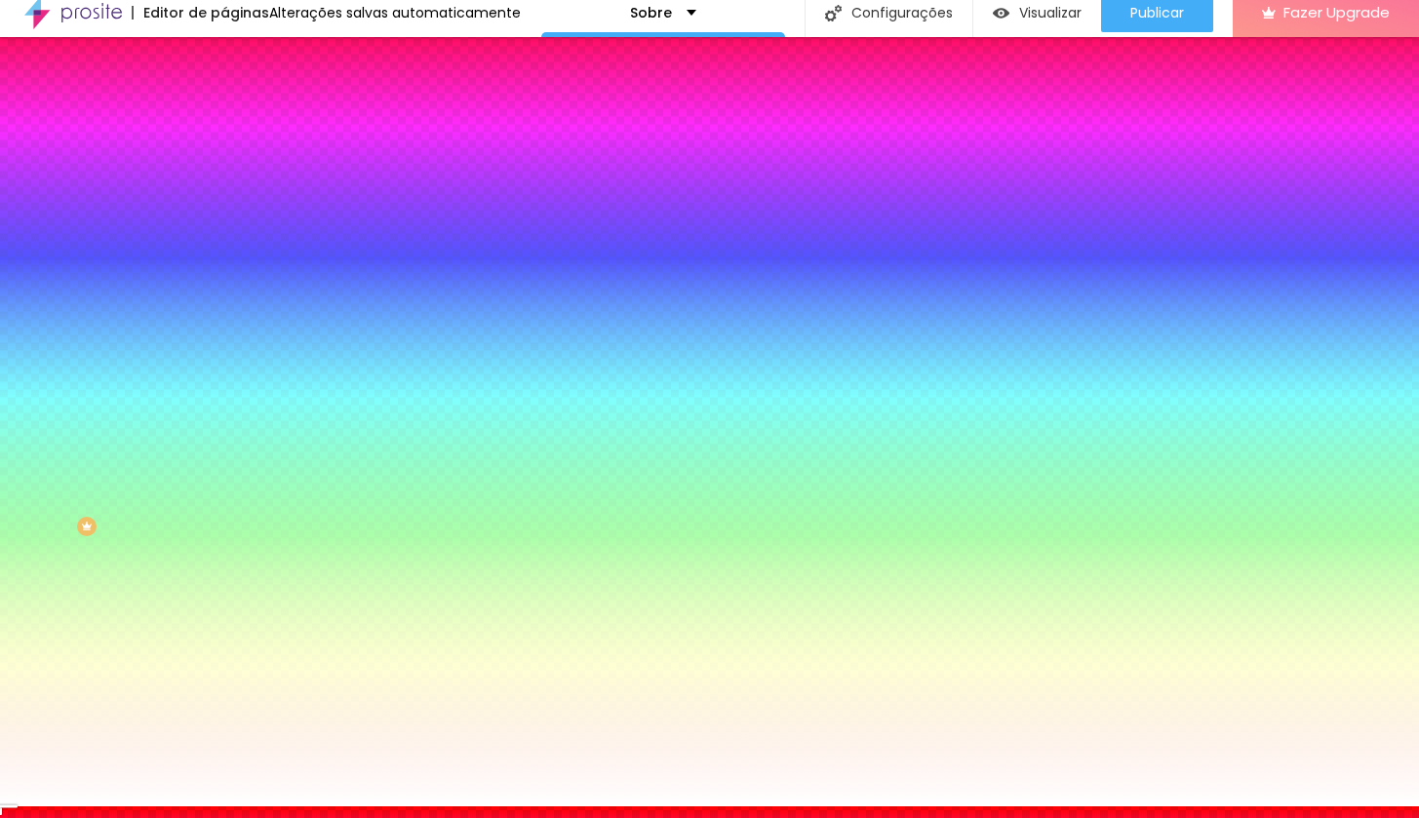
type input "140"
type input "135"
type input "130"
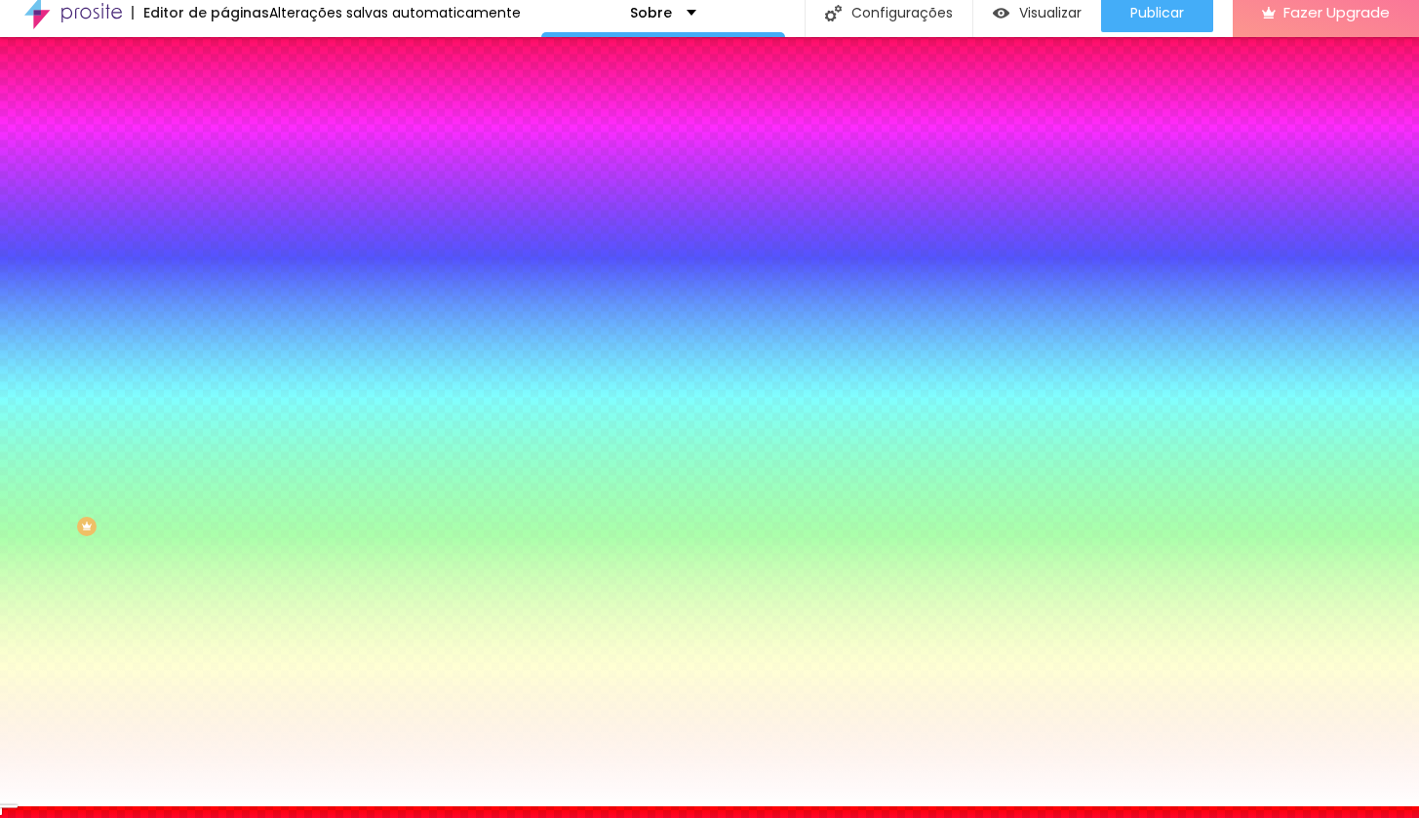
type input "125"
type input "120"
type input "110"
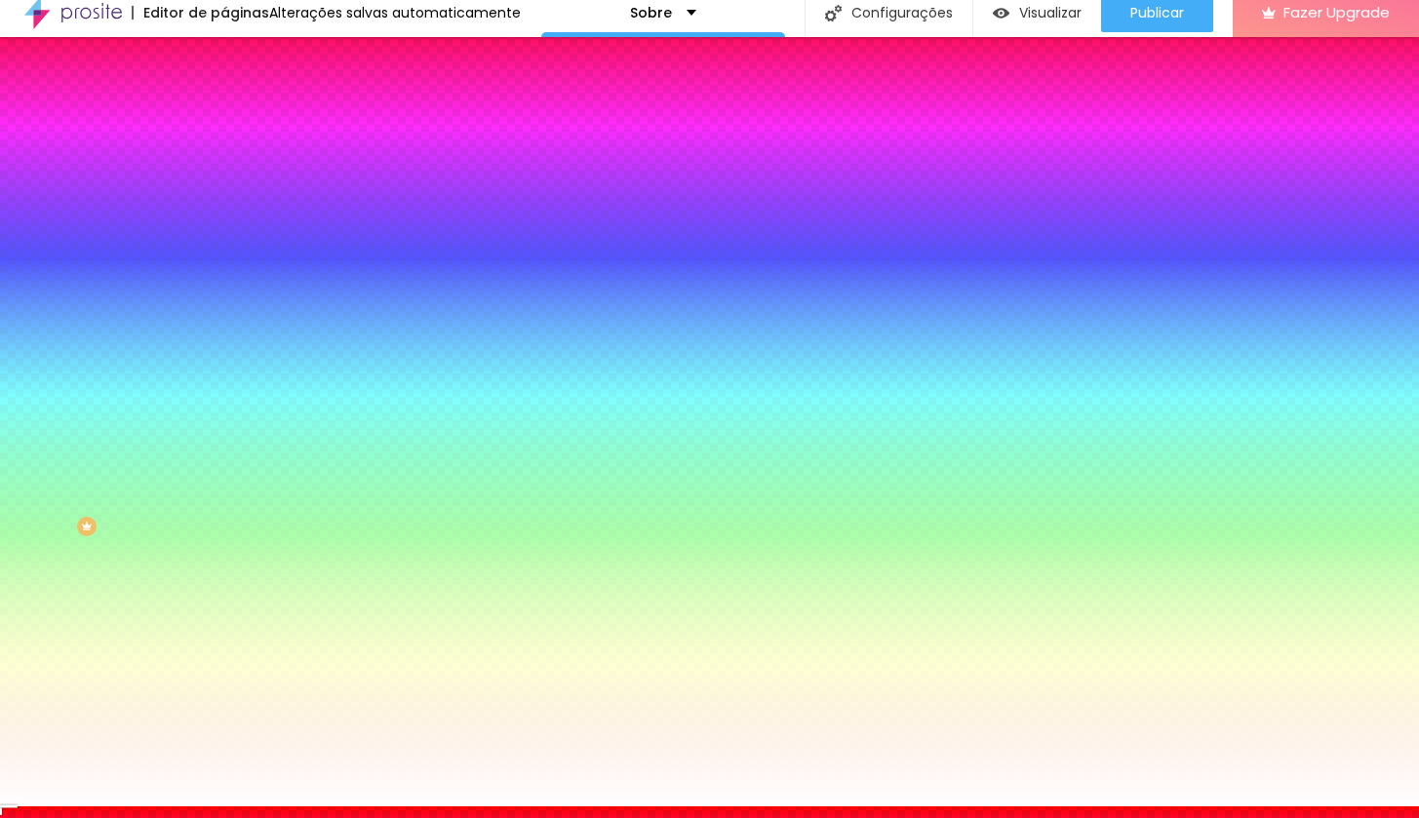
type input "110"
type input "105"
type input "100"
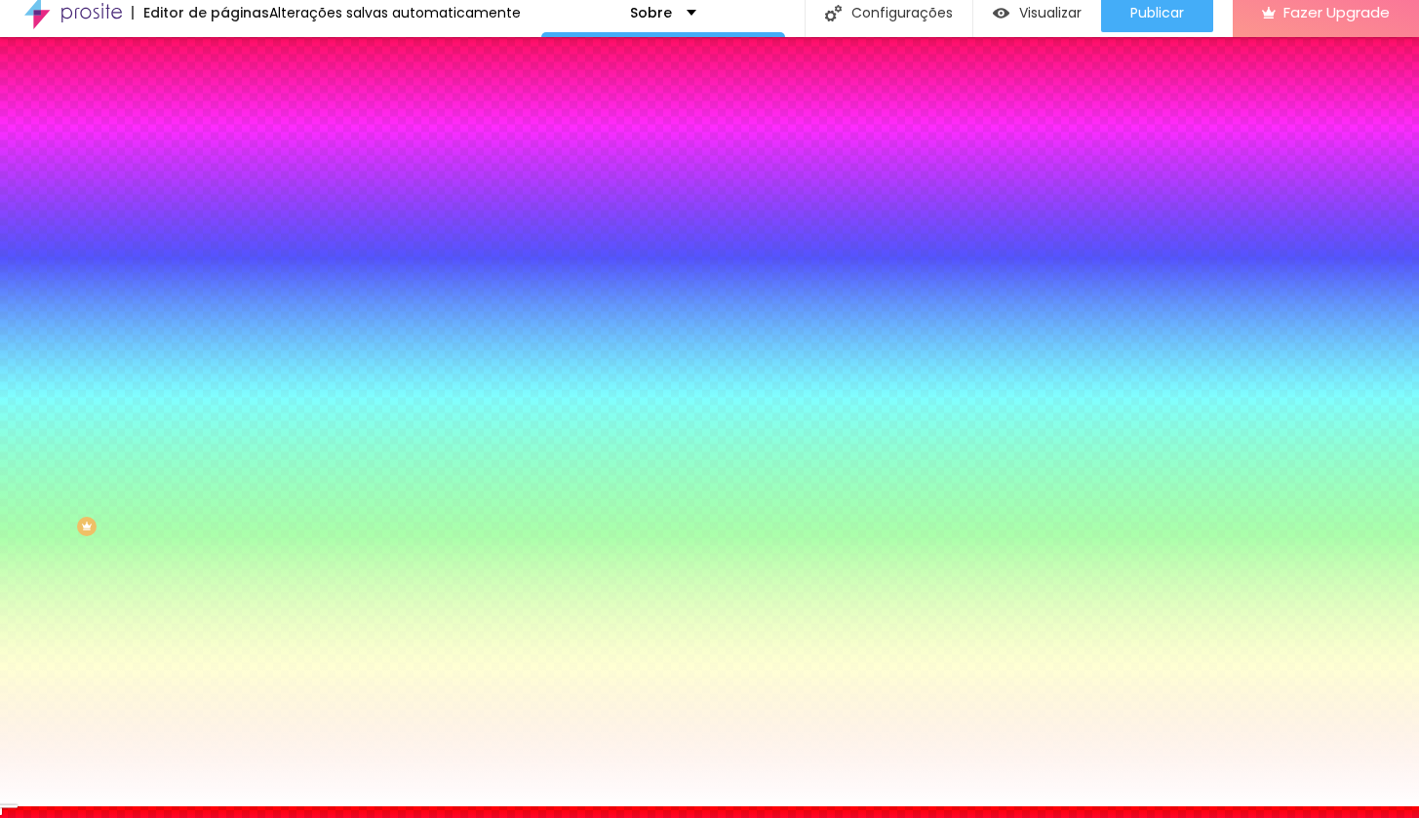
drag, startPoint x: 273, startPoint y: 750, endPoint x: 198, endPoint y: 752, distance: 75.1
radio input "false"
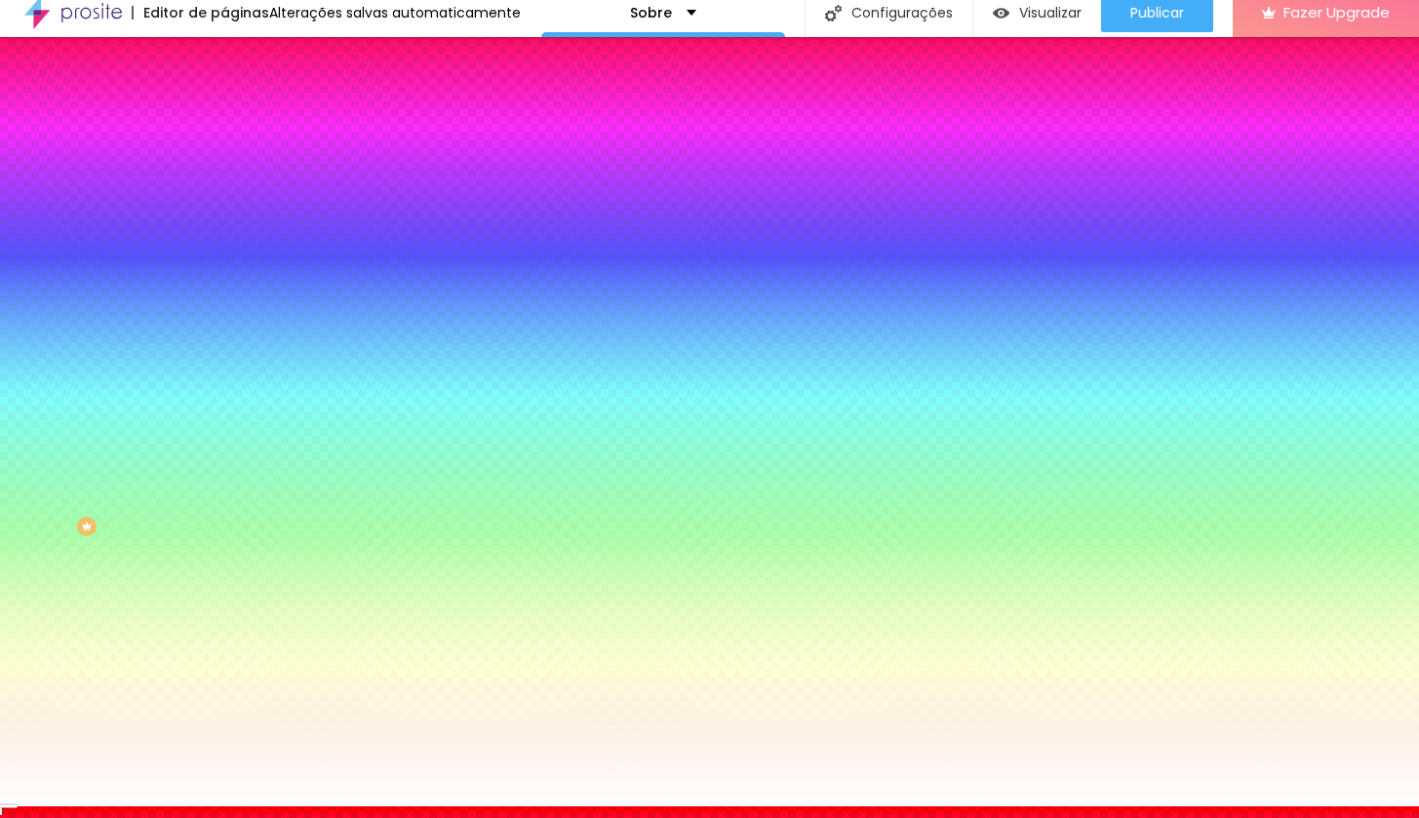
radio input "false"
radio input "true"
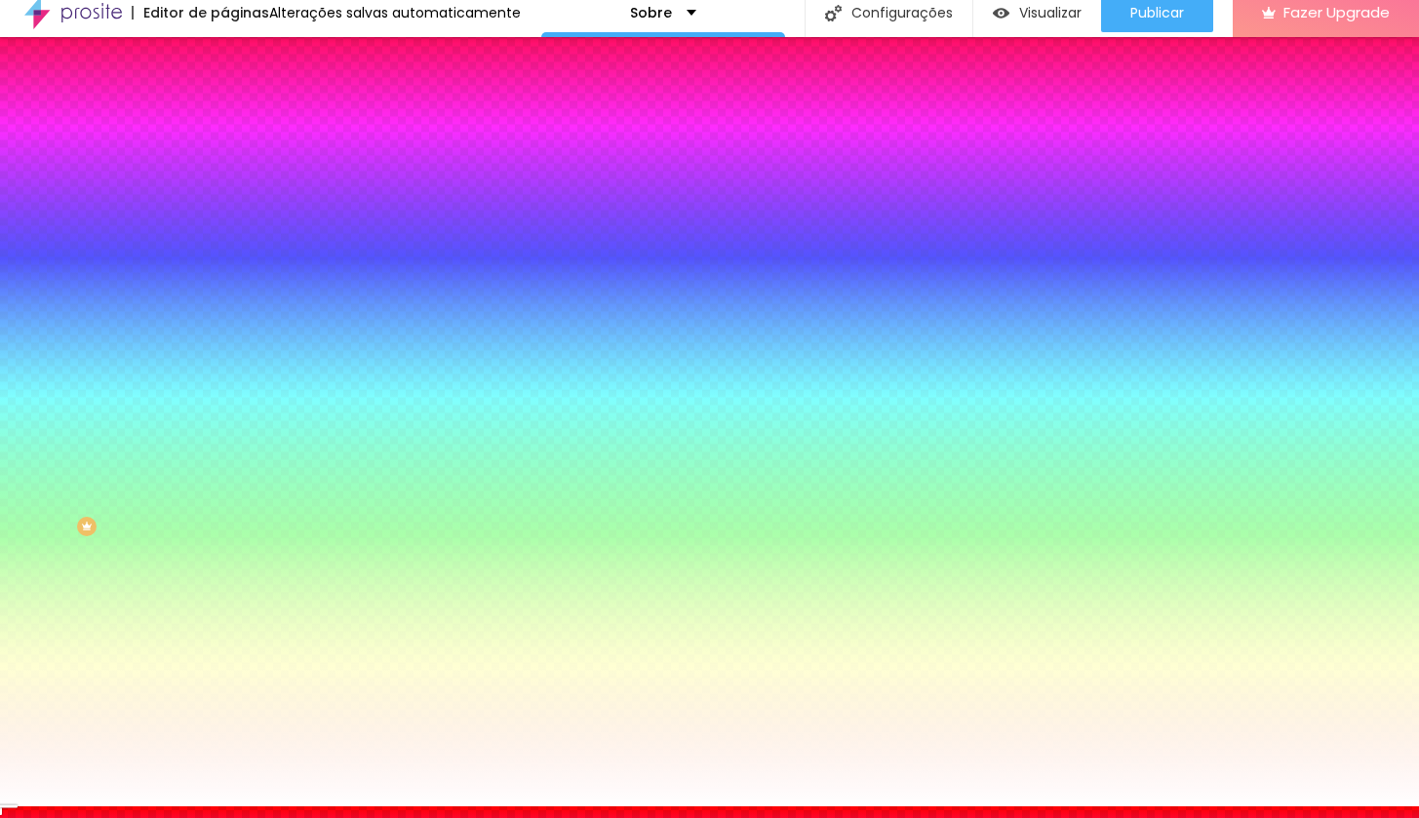
radio input "true"
radio input "false"
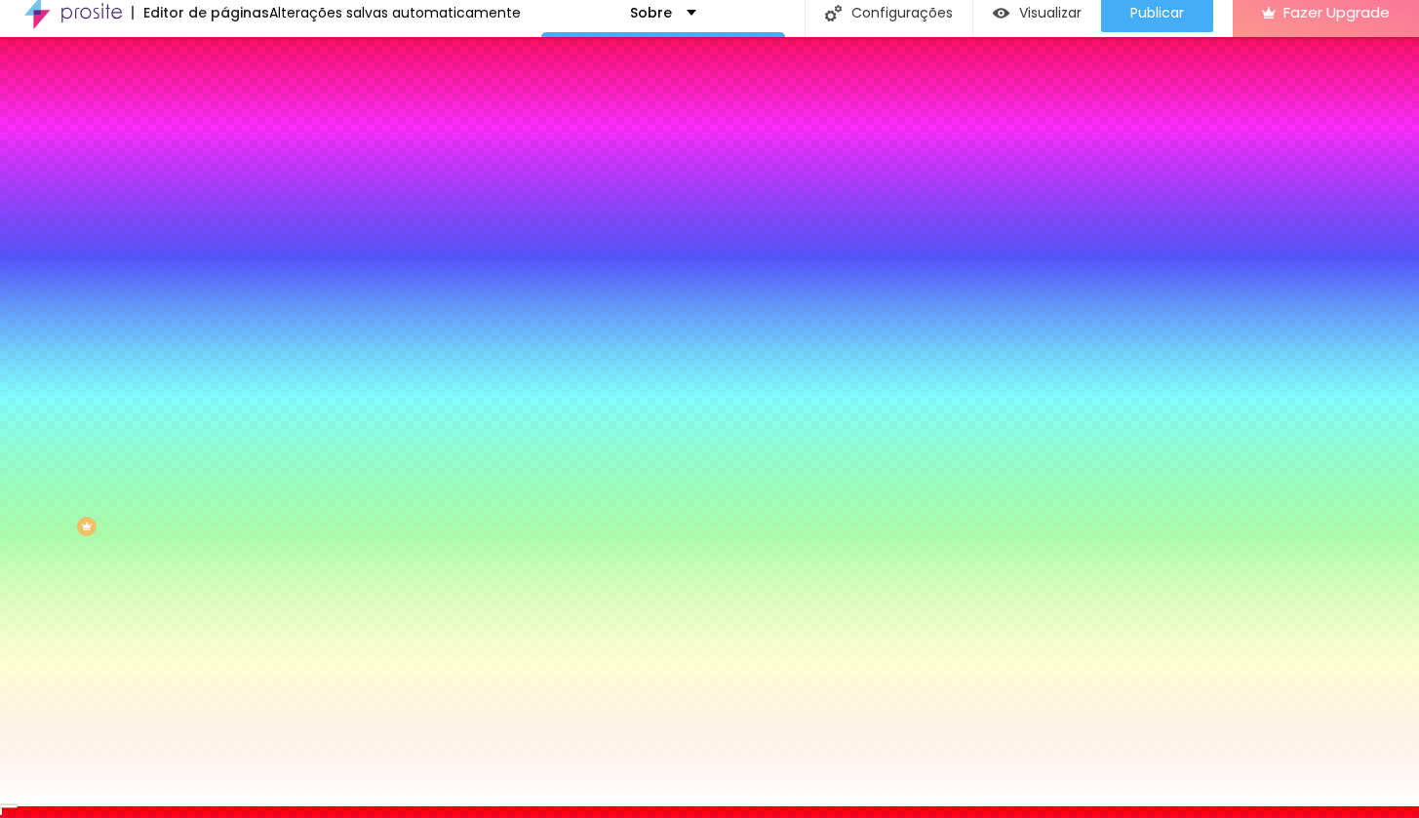
radio input "false"
radio input "true"
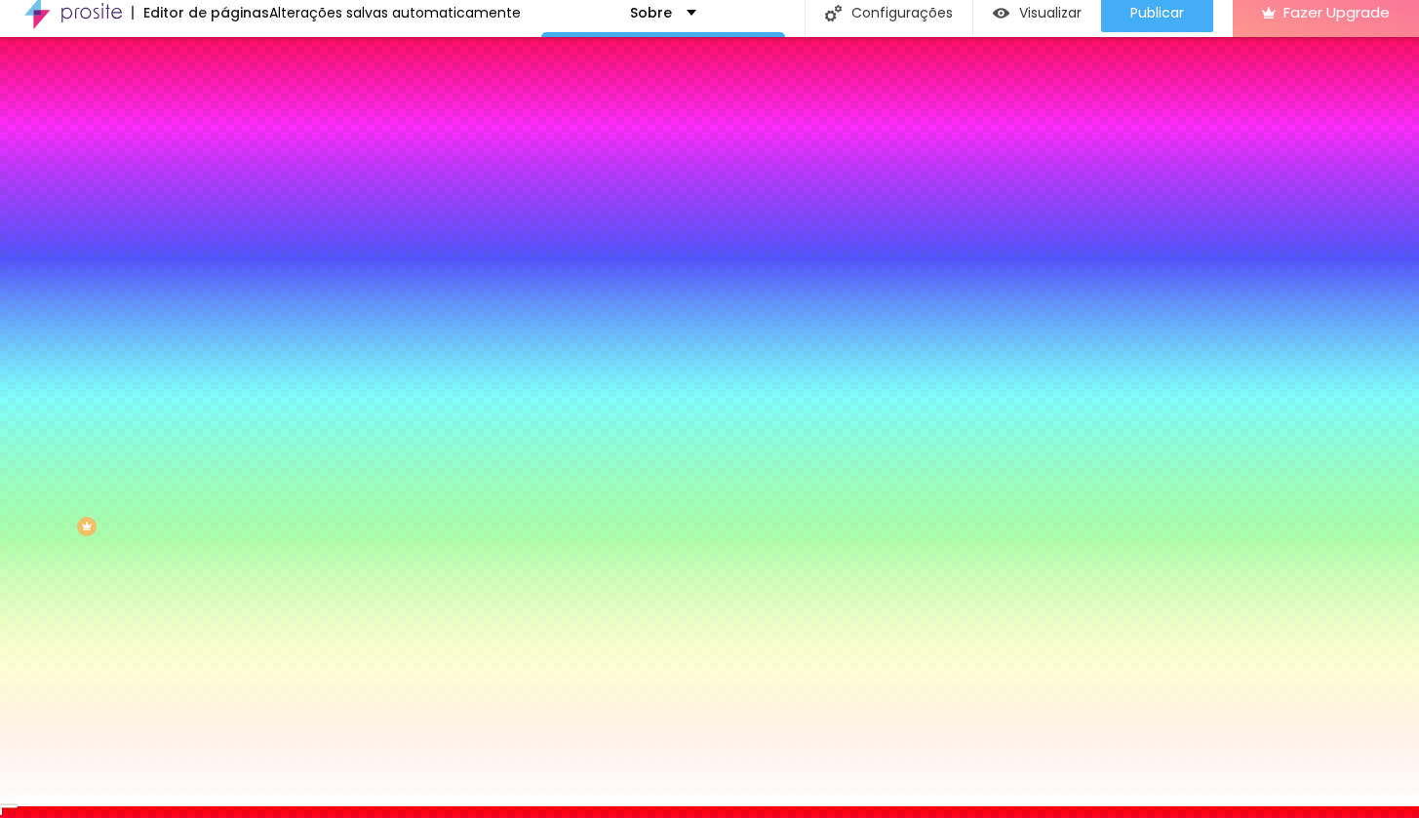
radio input "true"
radio input "false"
click at [91, 806] on div at bounding box center [709, 806] width 1419 height 0
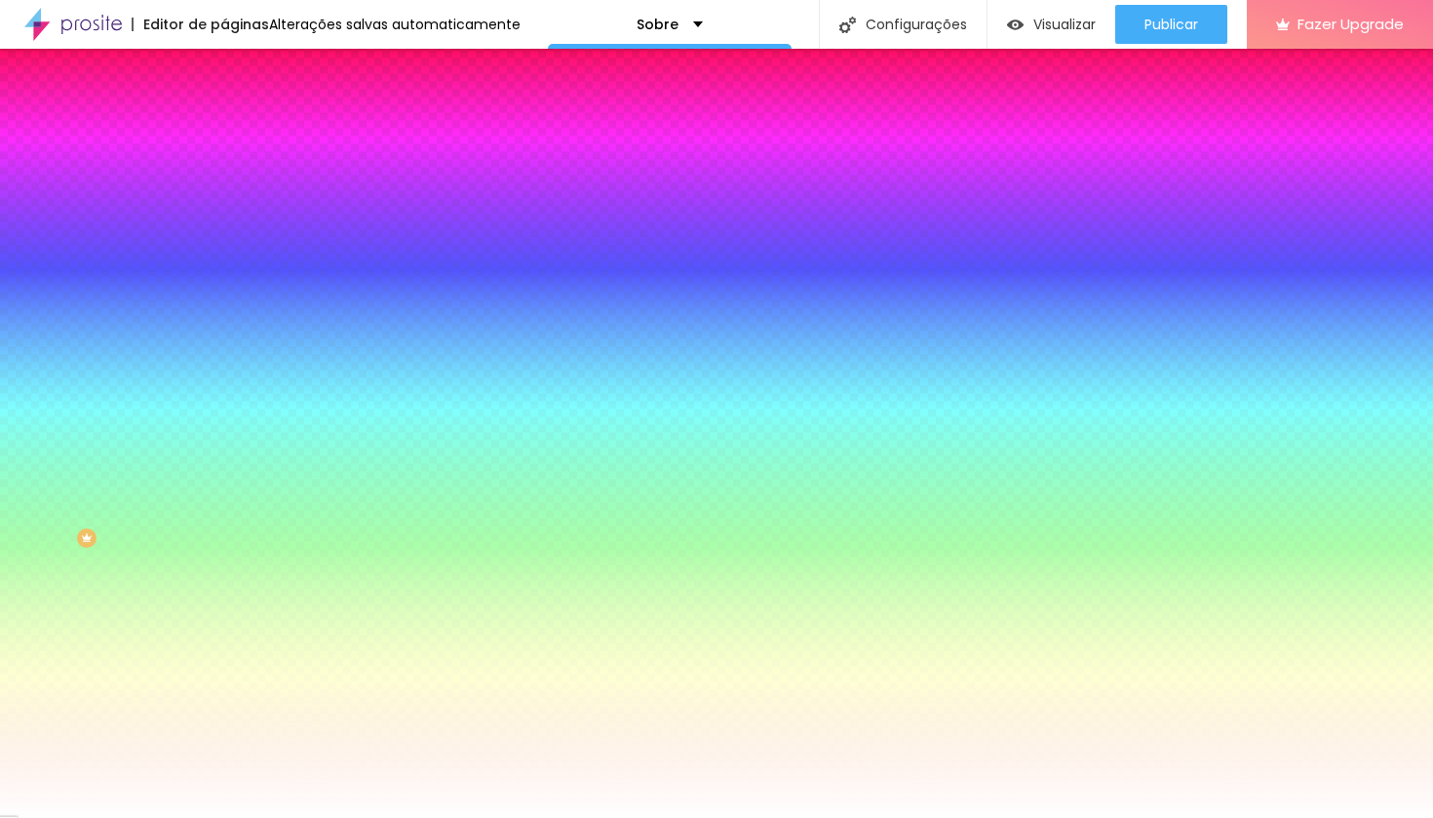
click at [234, 397] on icon "button" at bounding box center [238, 393] width 8 height 8
click at [415, 817] on div at bounding box center [709, 830] width 1419 height 0
radio input "false"
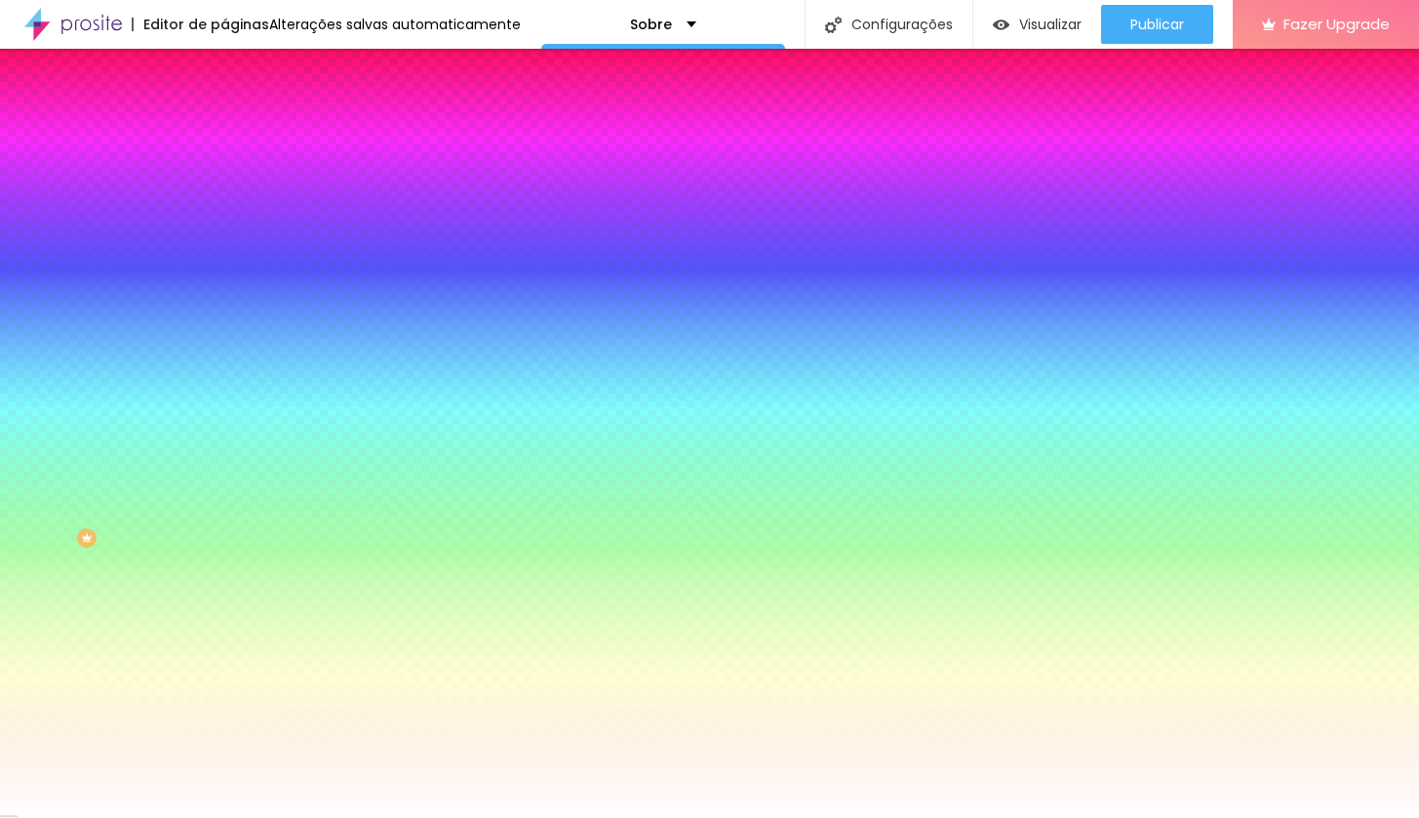
radio input "false"
radio input "true"
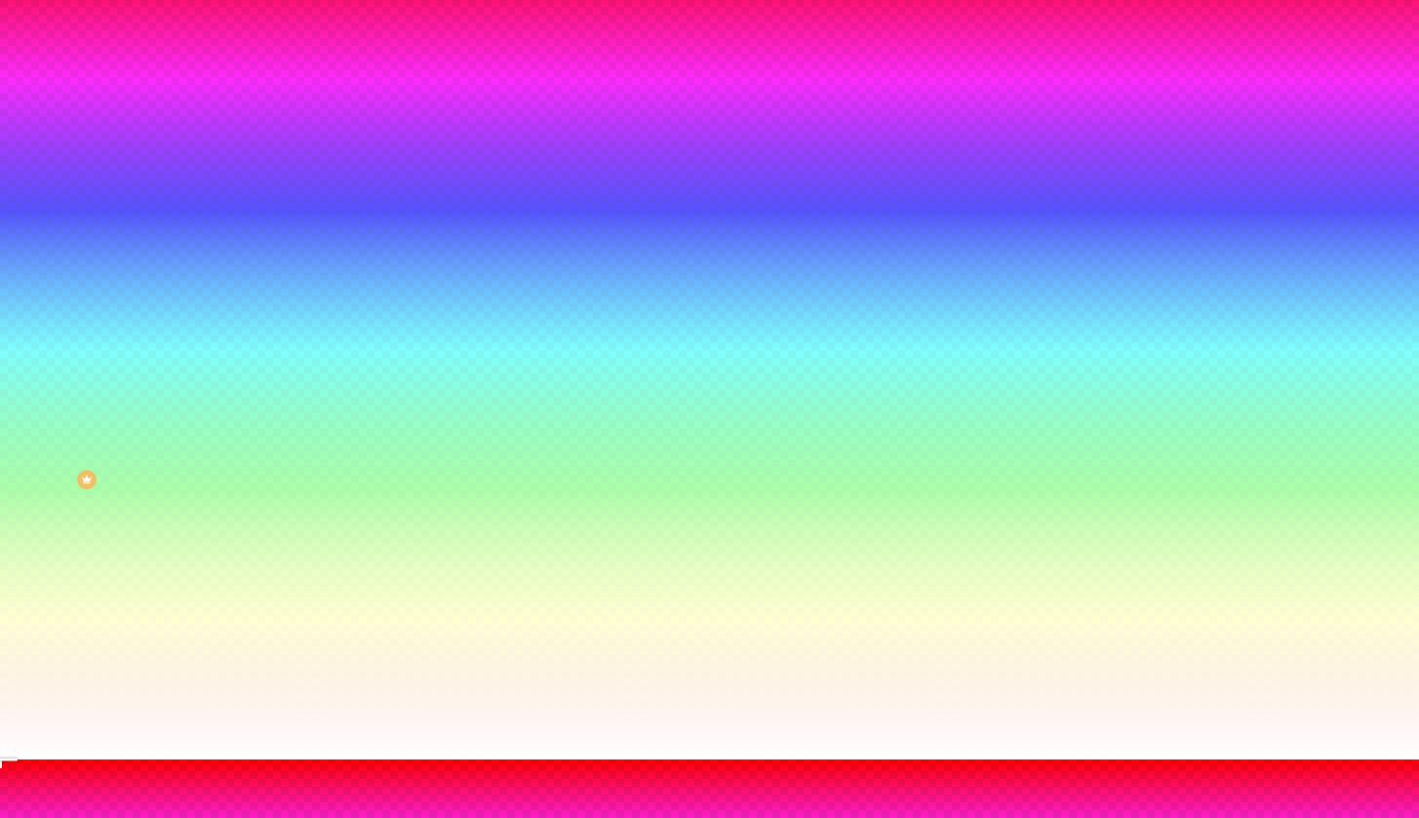
drag, startPoint x: 1409, startPoint y: 428, endPoint x: 1418, endPoint y: 441, distance: 15.4
click at [1418, 760] on div at bounding box center [709, 760] width 1419 height 0
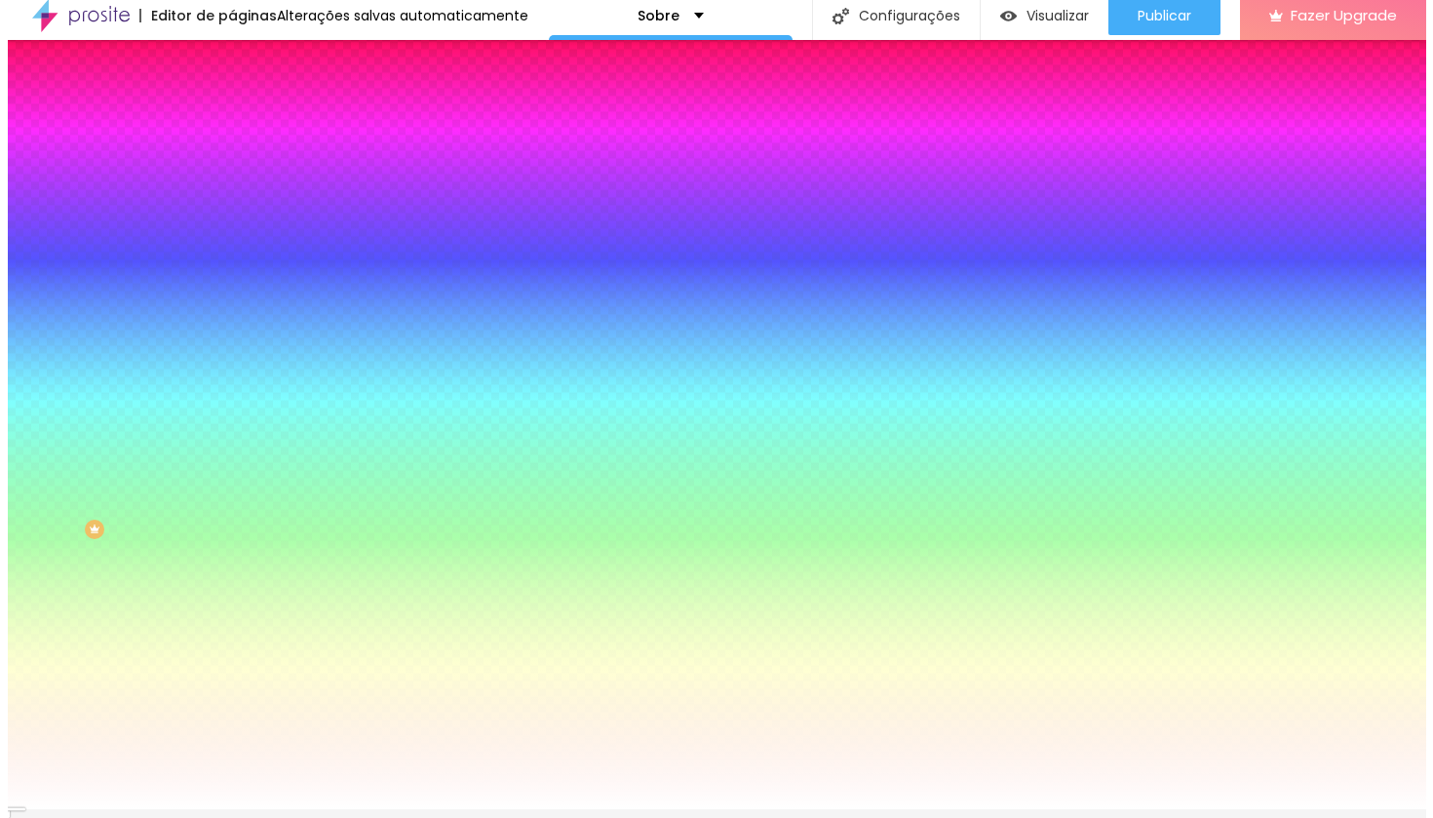
scroll to position [0, 0]
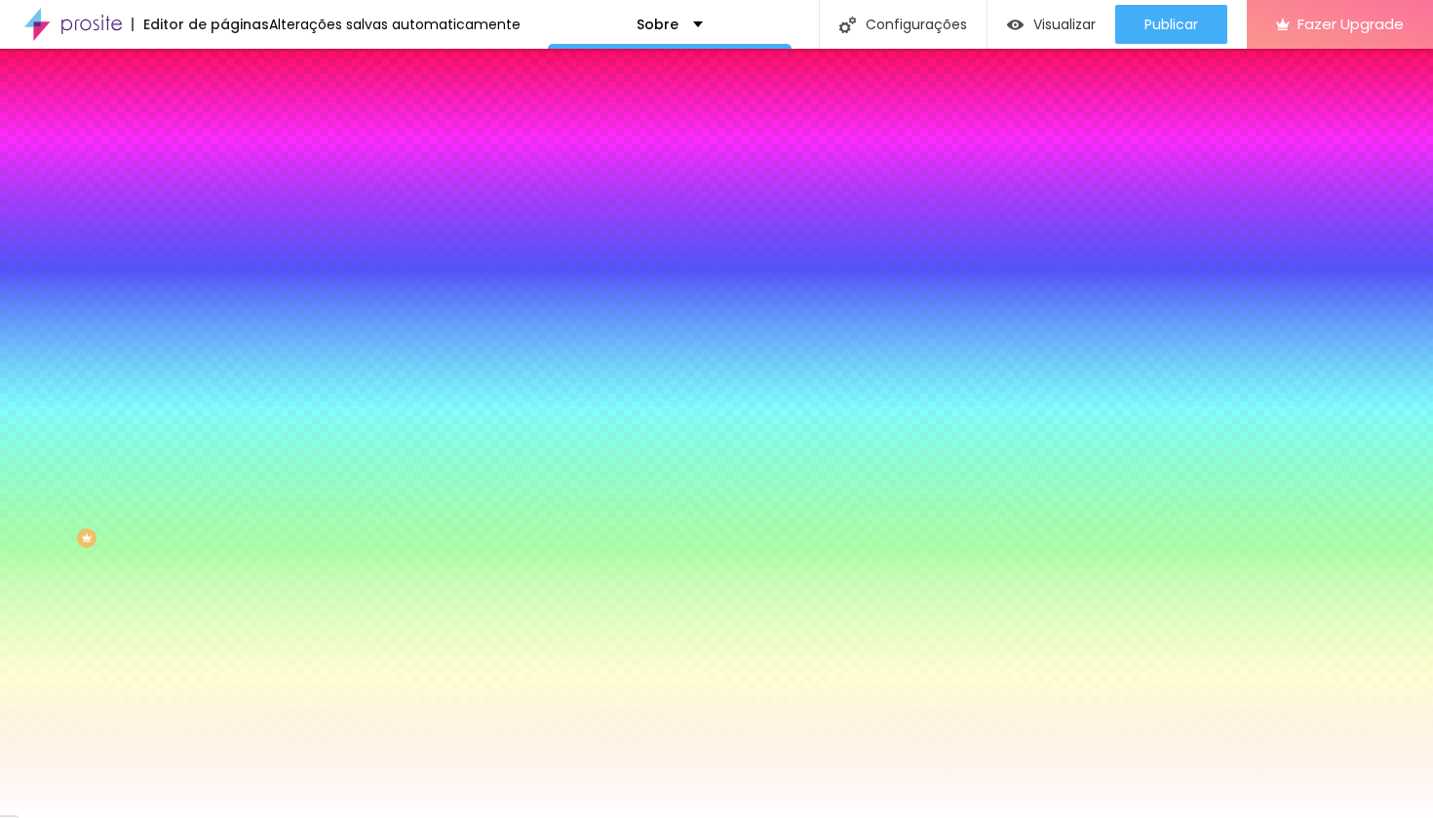
click at [224, 405] on button "button" at bounding box center [237, 394] width 27 height 20
click at [394, 817] on div at bounding box center [709, 830] width 1419 height 0
click at [100, 817] on div at bounding box center [709, 818] width 1419 height 0
click at [224, 133] on li "Avançado" at bounding box center [336, 143] width 224 height 20
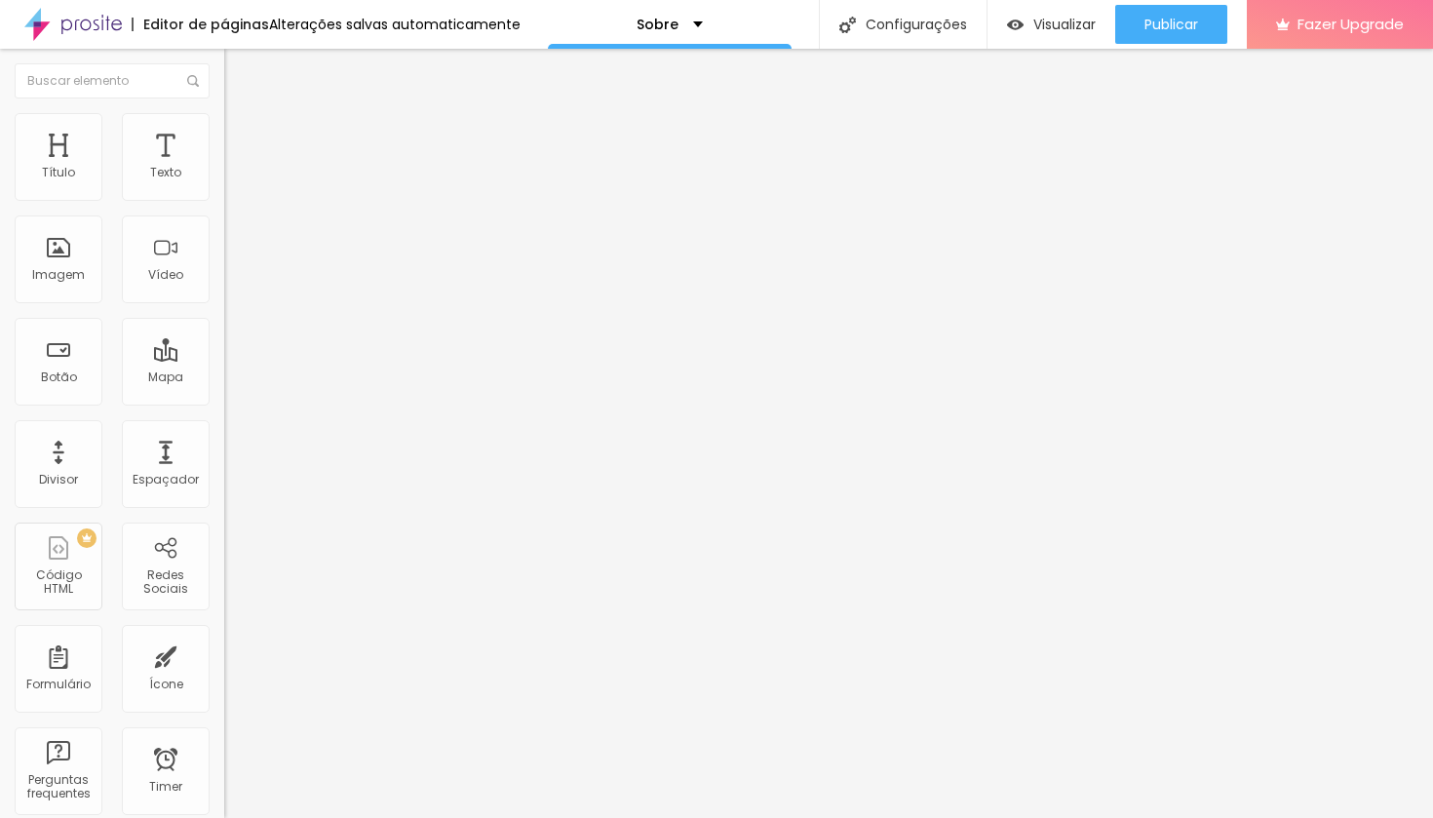
click at [224, 716] on input "text" at bounding box center [341, 726] width 234 height 20
click at [242, 135] on span "Estilo" at bounding box center [257, 126] width 30 height 17
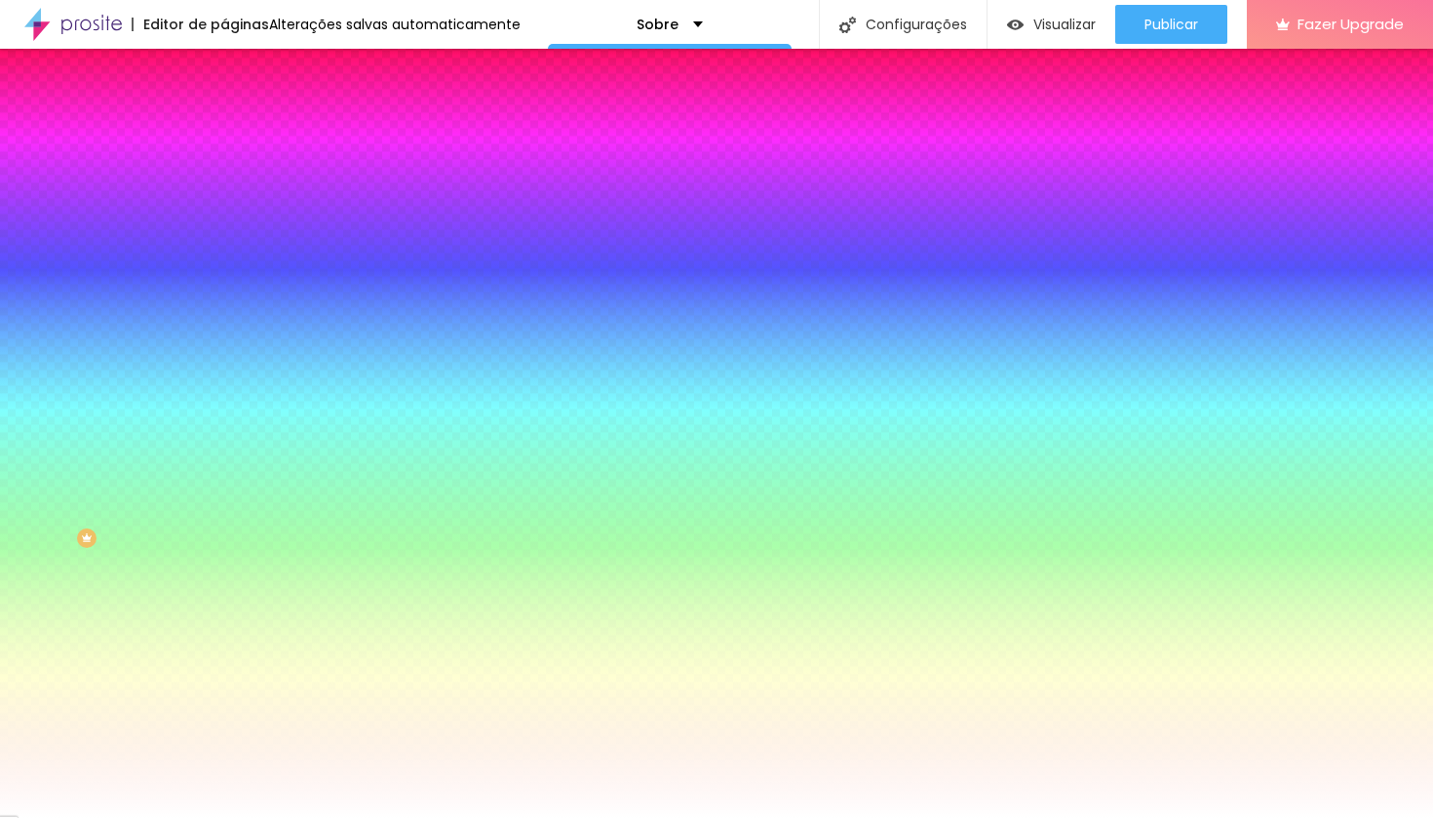
click at [242, 115] on span "Conteúdo" at bounding box center [272, 106] width 60 height 17
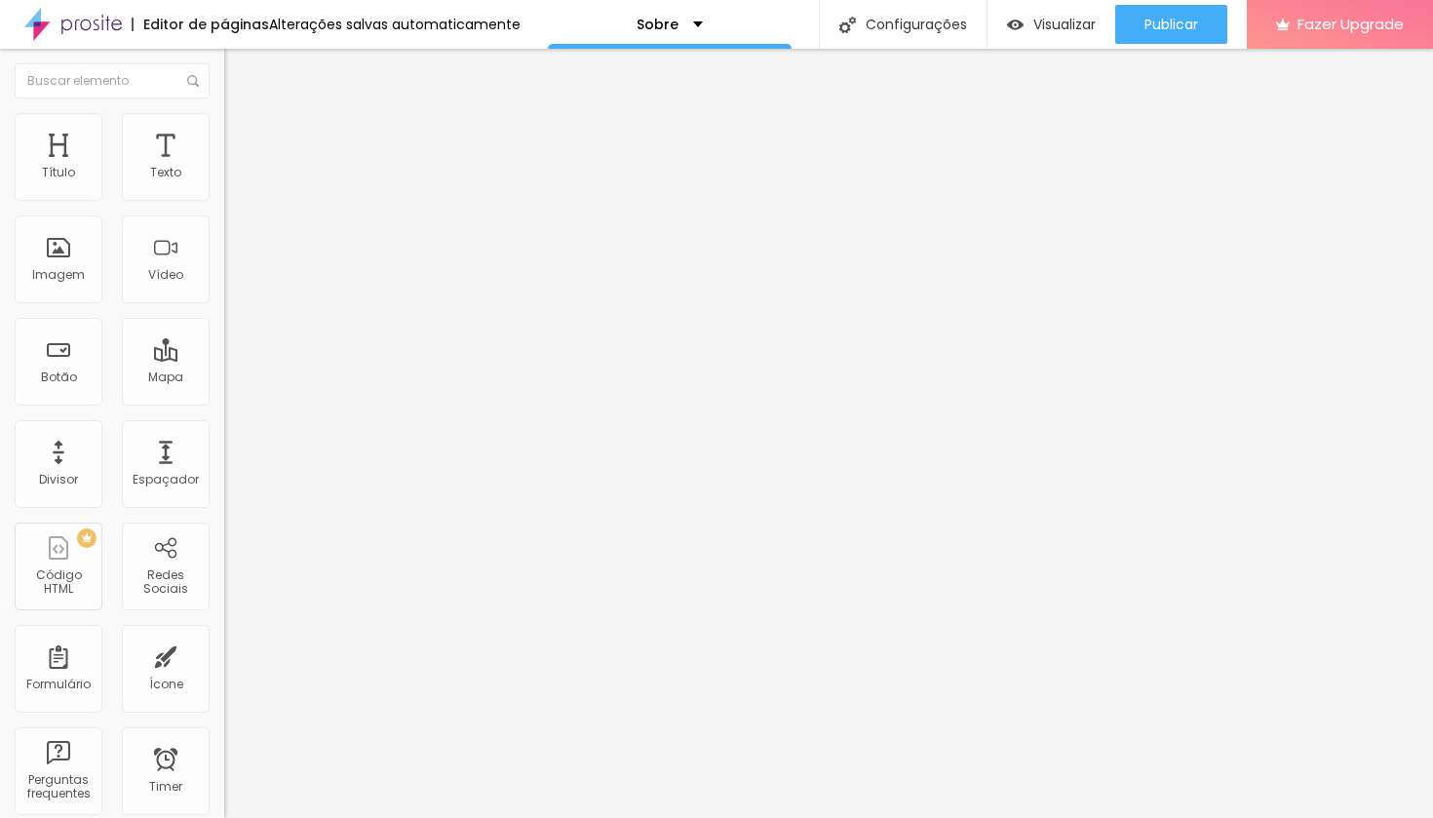
click at [224, 177] on span "Encaixotado" at bounding box center [262, 169] width 76 height 17
click at [1024, 23] on div "Visualizar" at bounding box center [1051, 25] width 89 height 17
click at [76, 282] on div "Imagem" at bounding box center [58, 275] width 53 height 14
click at [708, 27] on div "Sobre" at bounding box center [670, 24] width 244 height 49
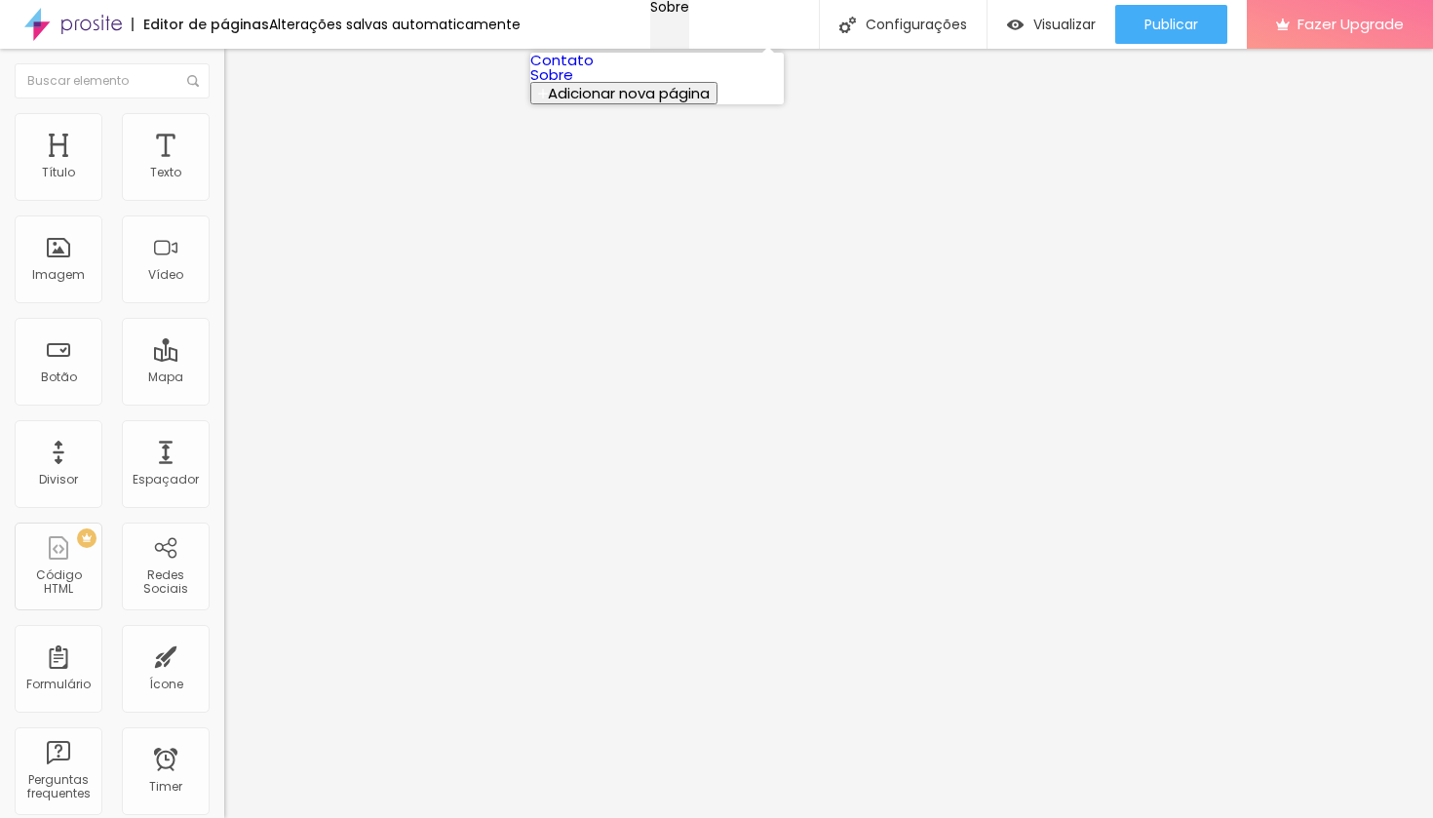
click at [689, 14] on div "Sobre" at bounding box center [669, 7] width 39 height 14
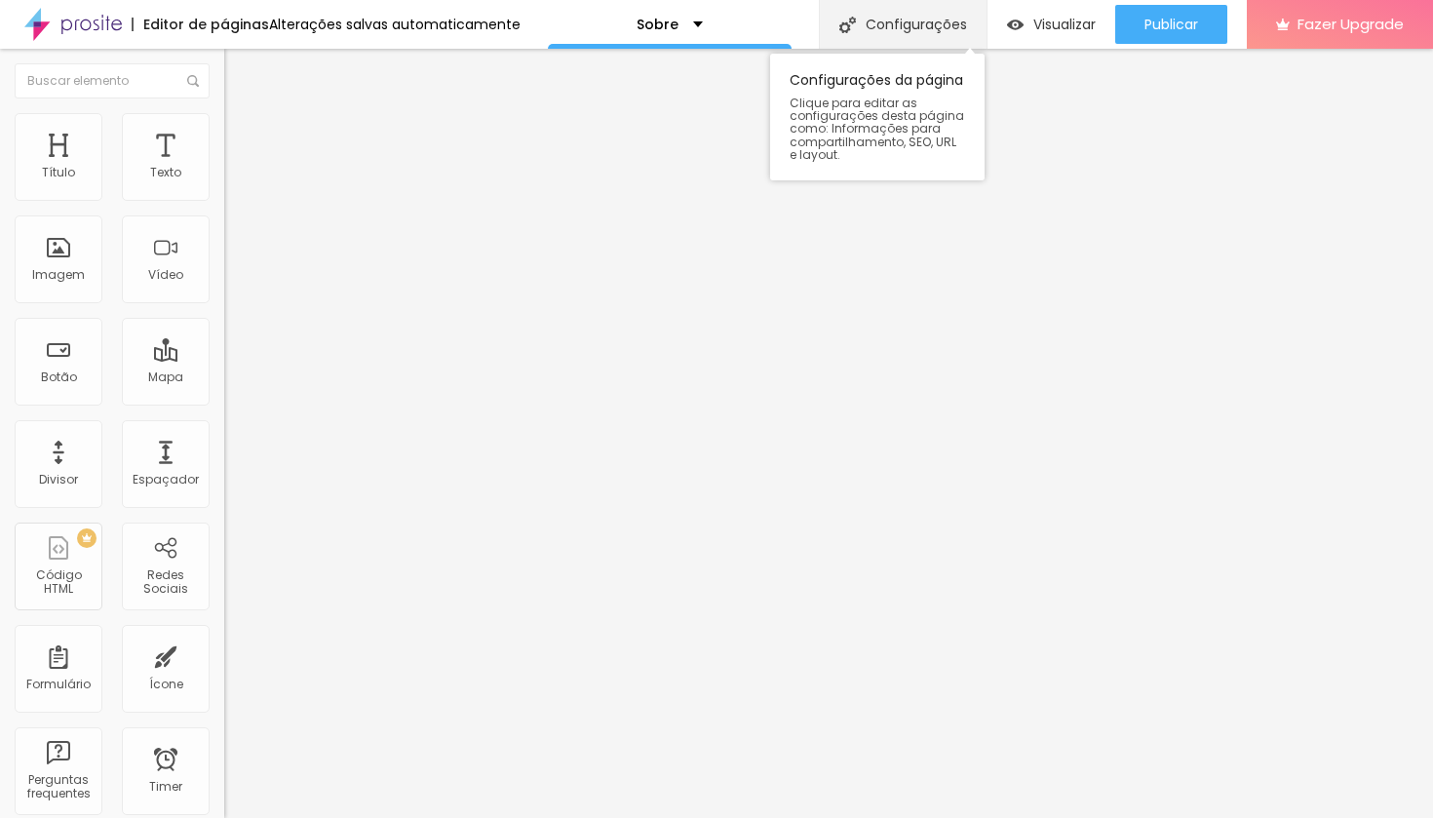
click at [899, 23] on div "Configurações" at bounding box center [903, 24] width 168 height 49
